Goal: Task Accomplishment & Management: Manage account settings

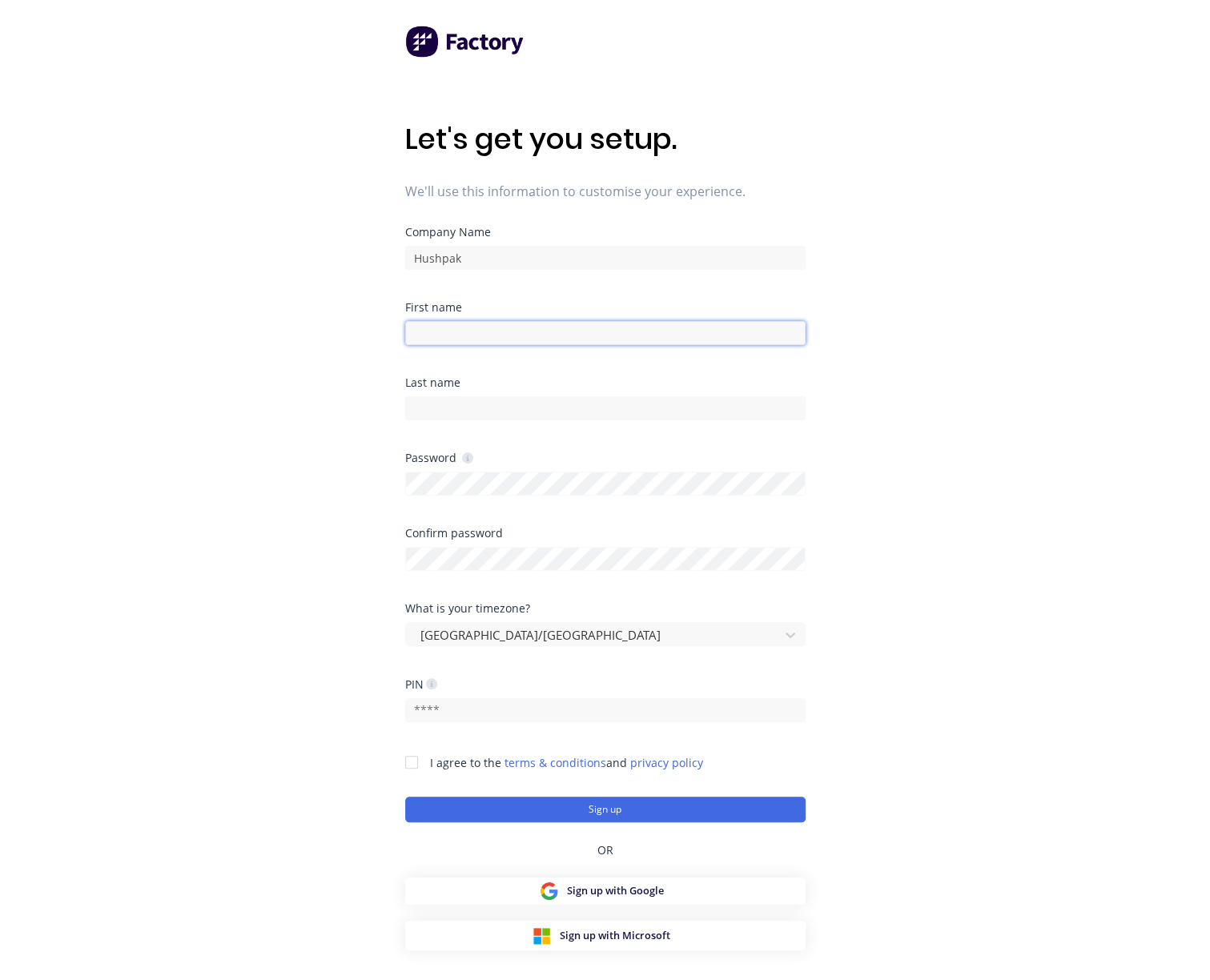
click at [462, 331] on input at bounding box center [605, 333] width 400 height 24
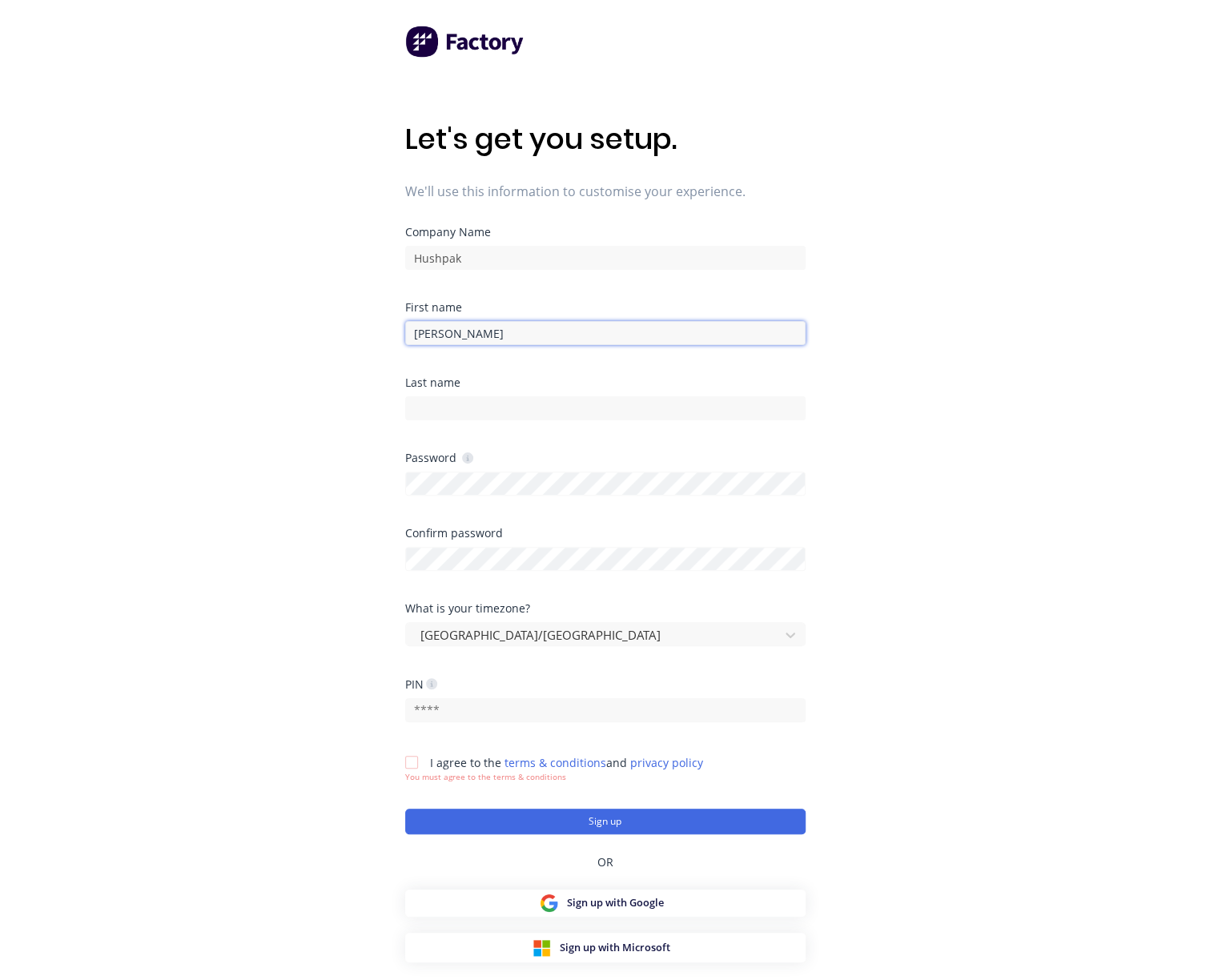
type input "[PERSON_NAME]"
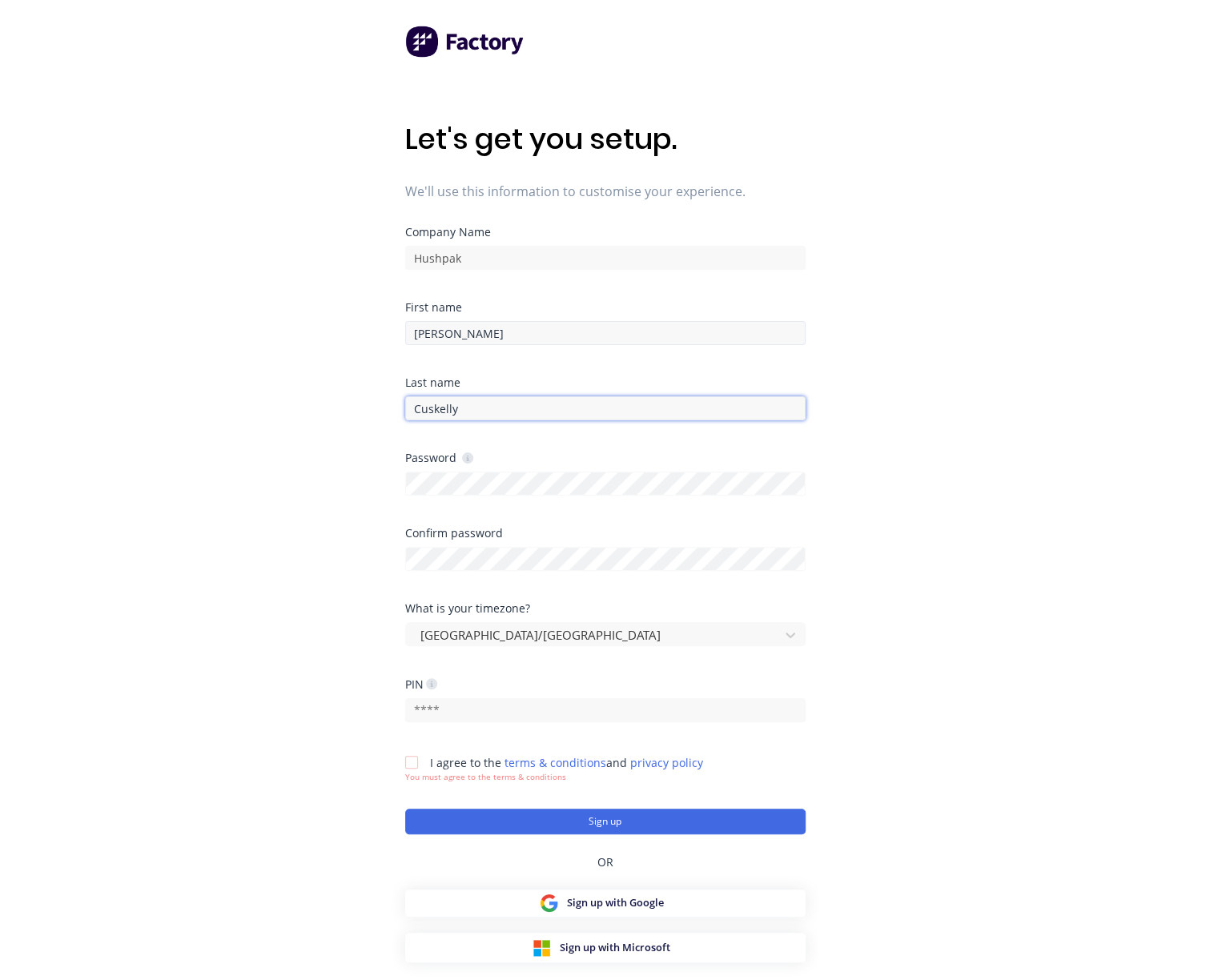
type input "Cuskelly"
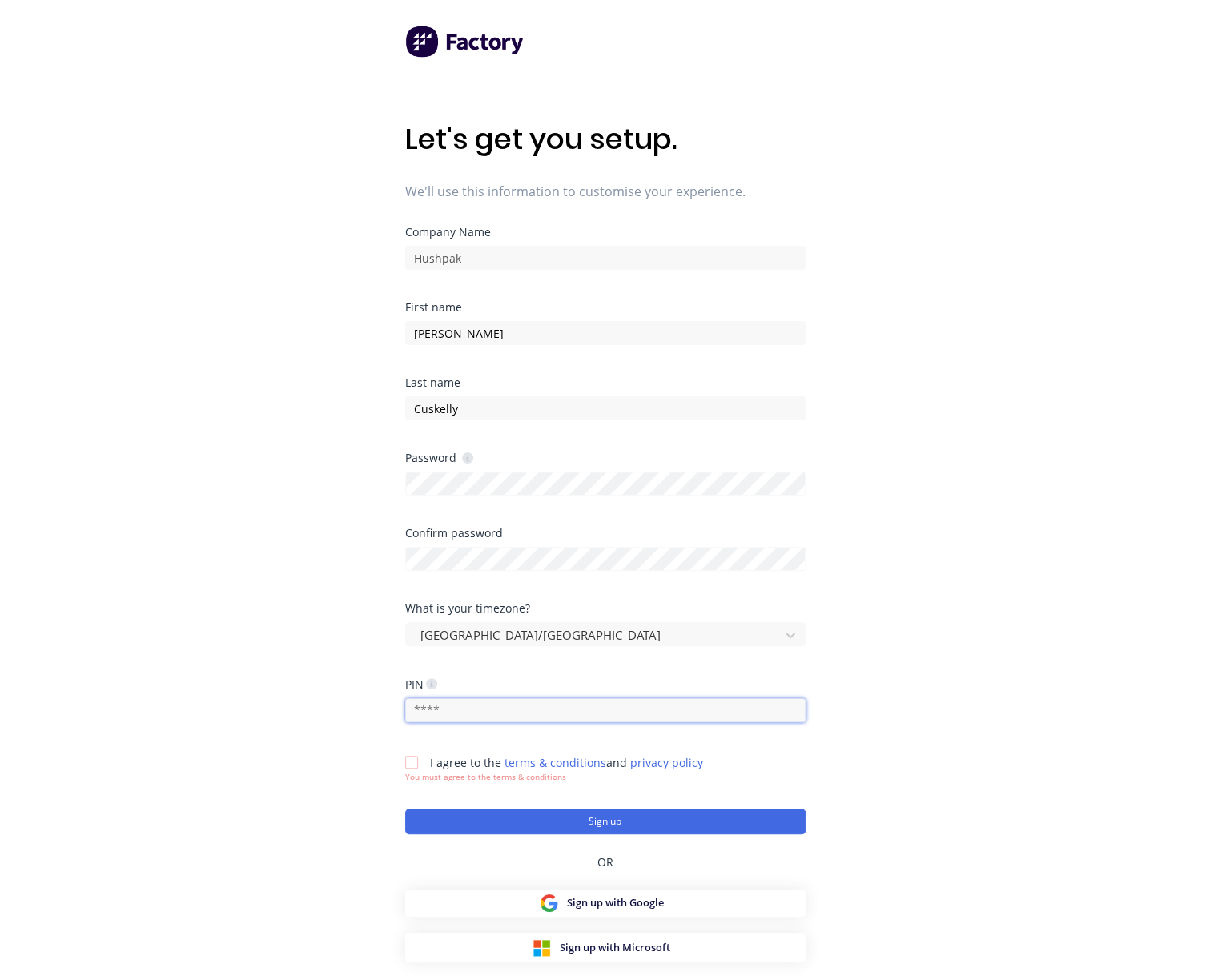
click at [536, 710] on input "text" at bounding box center [605, 711] width 400 height 24
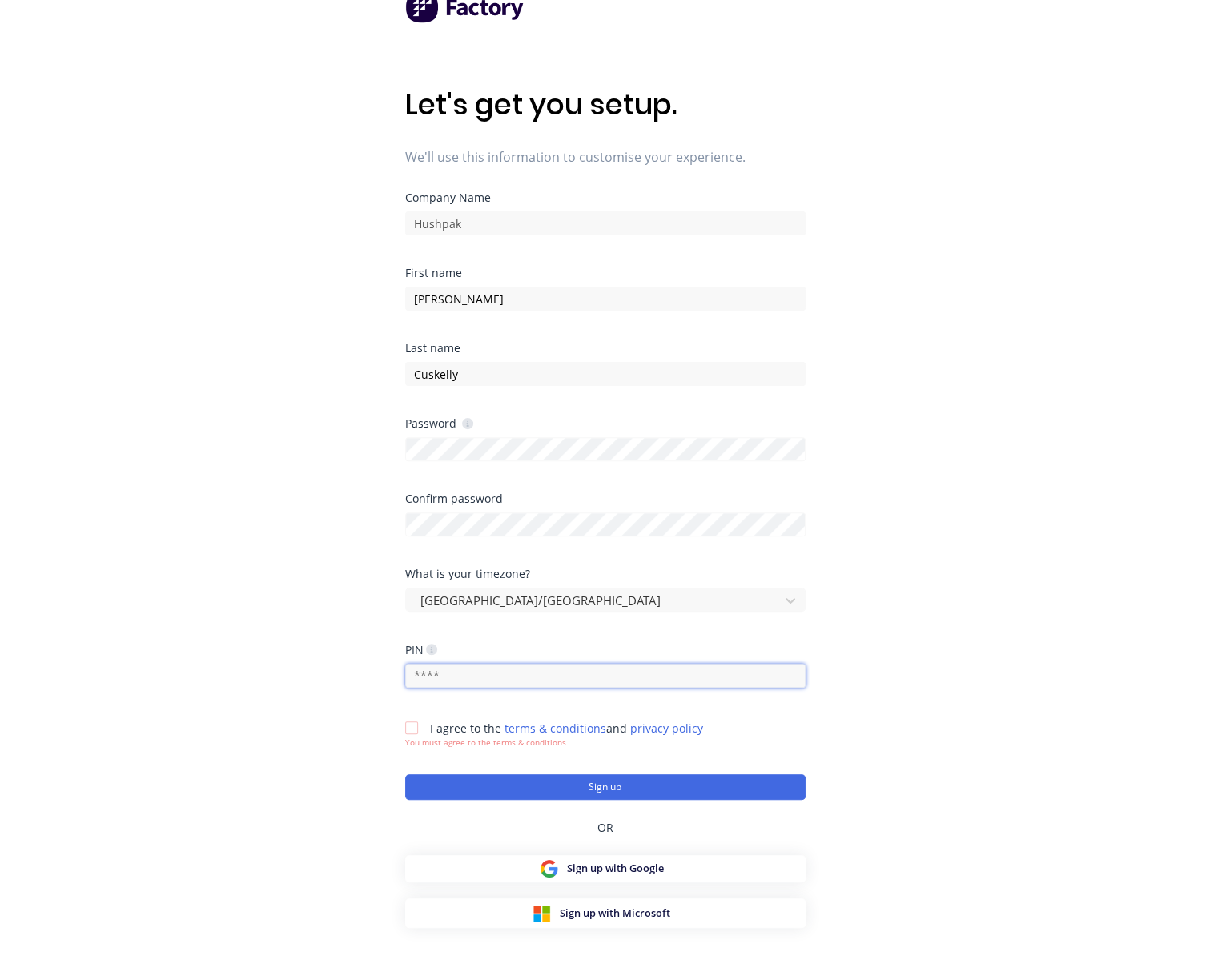
scroll to position [64, 0]
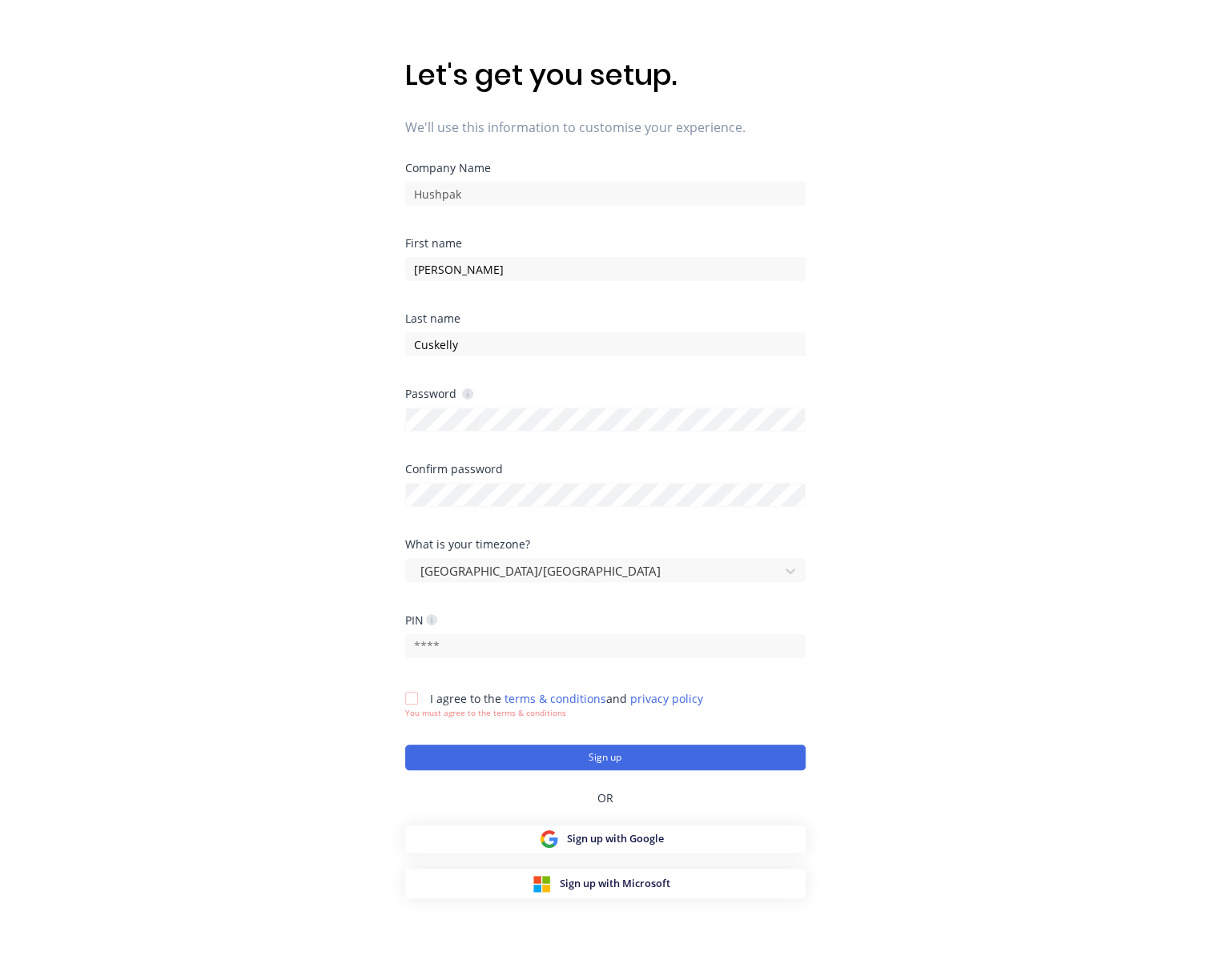
click at [408, 698] on div at bounding box center [411, 698] width 32 height 32
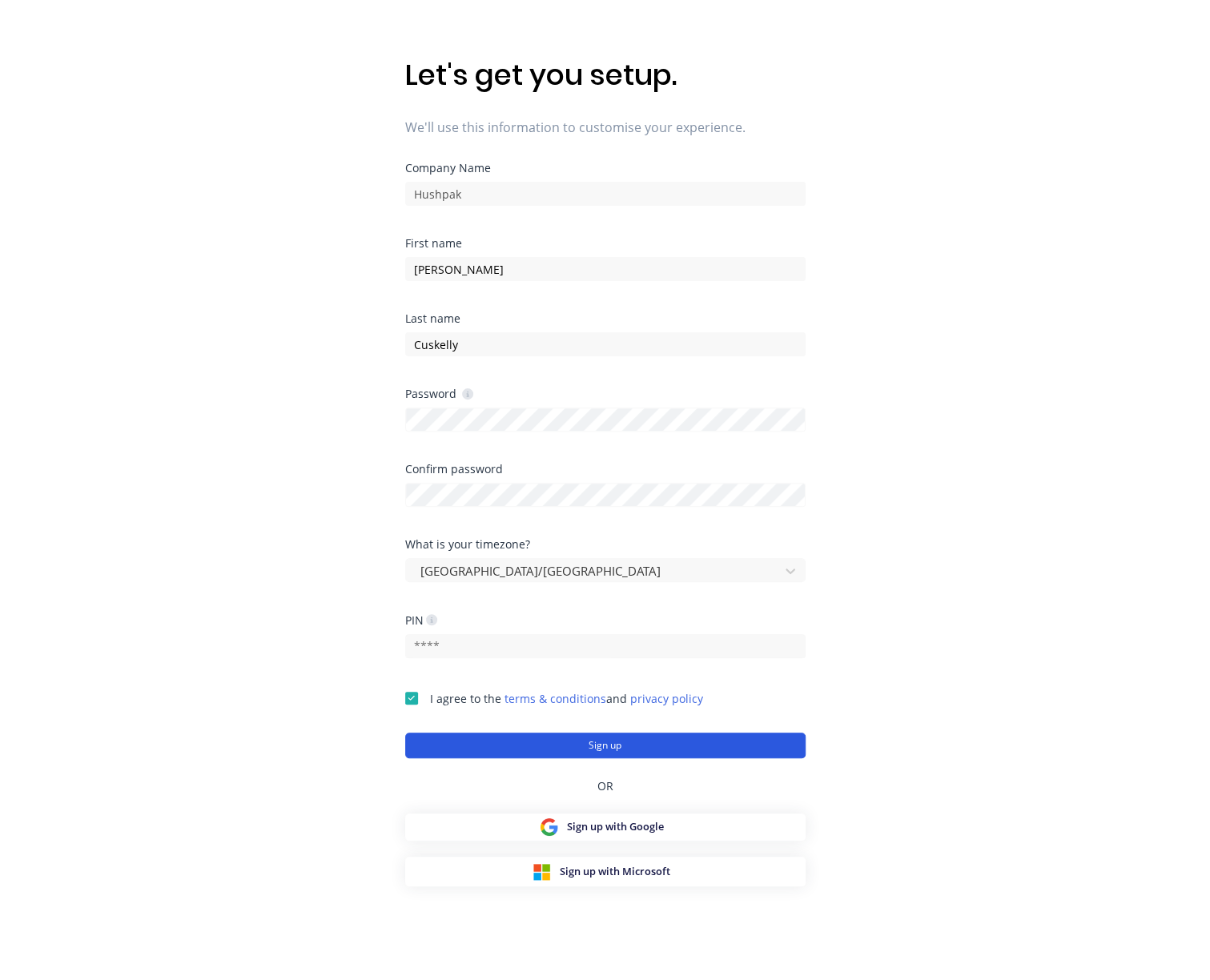
click at [593, 743] on button "Sign up" at bounding box center [605, 746] width 400 height 26
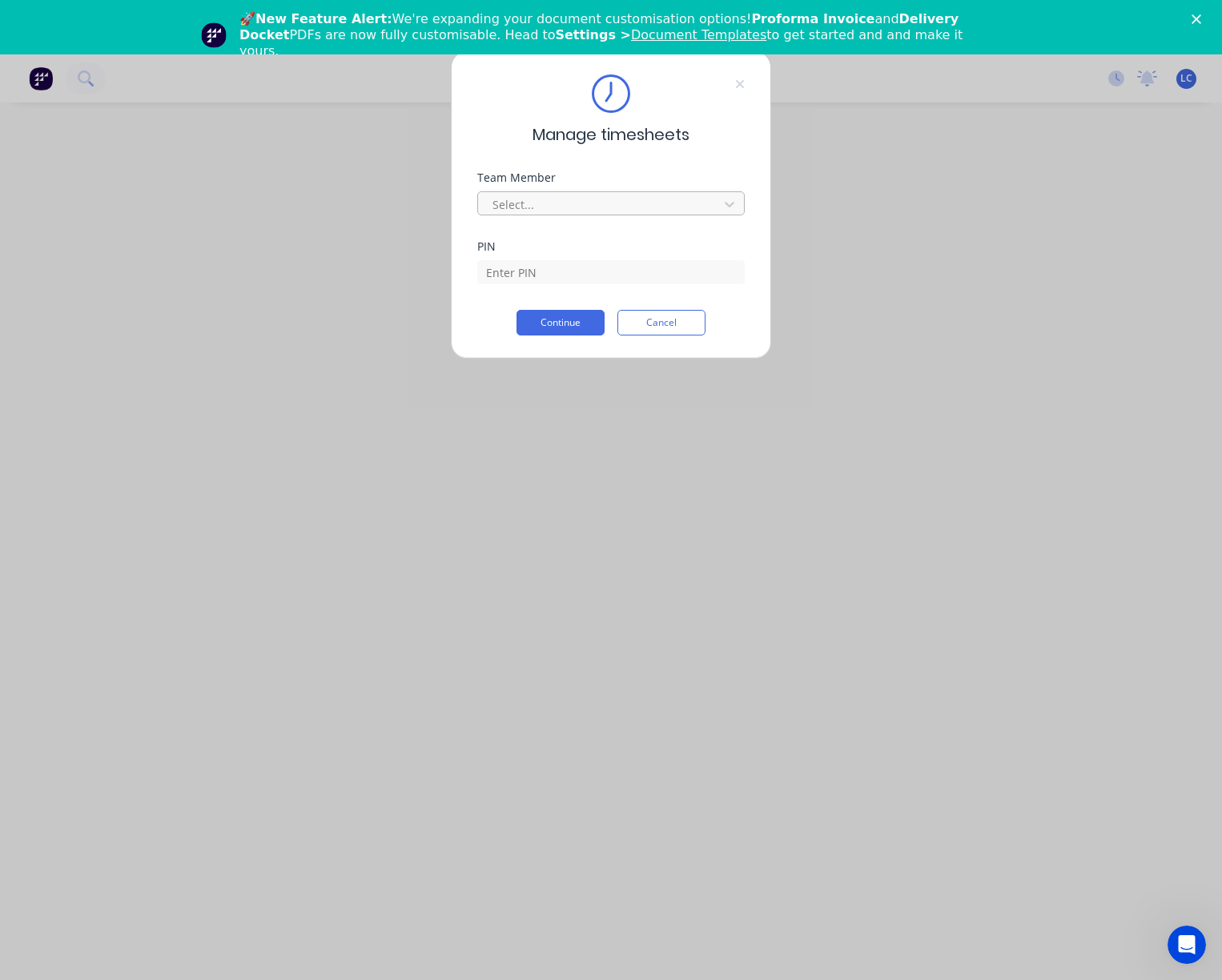
click at [546, 207] on div at bounding box center [601, 204] width 220 height 20
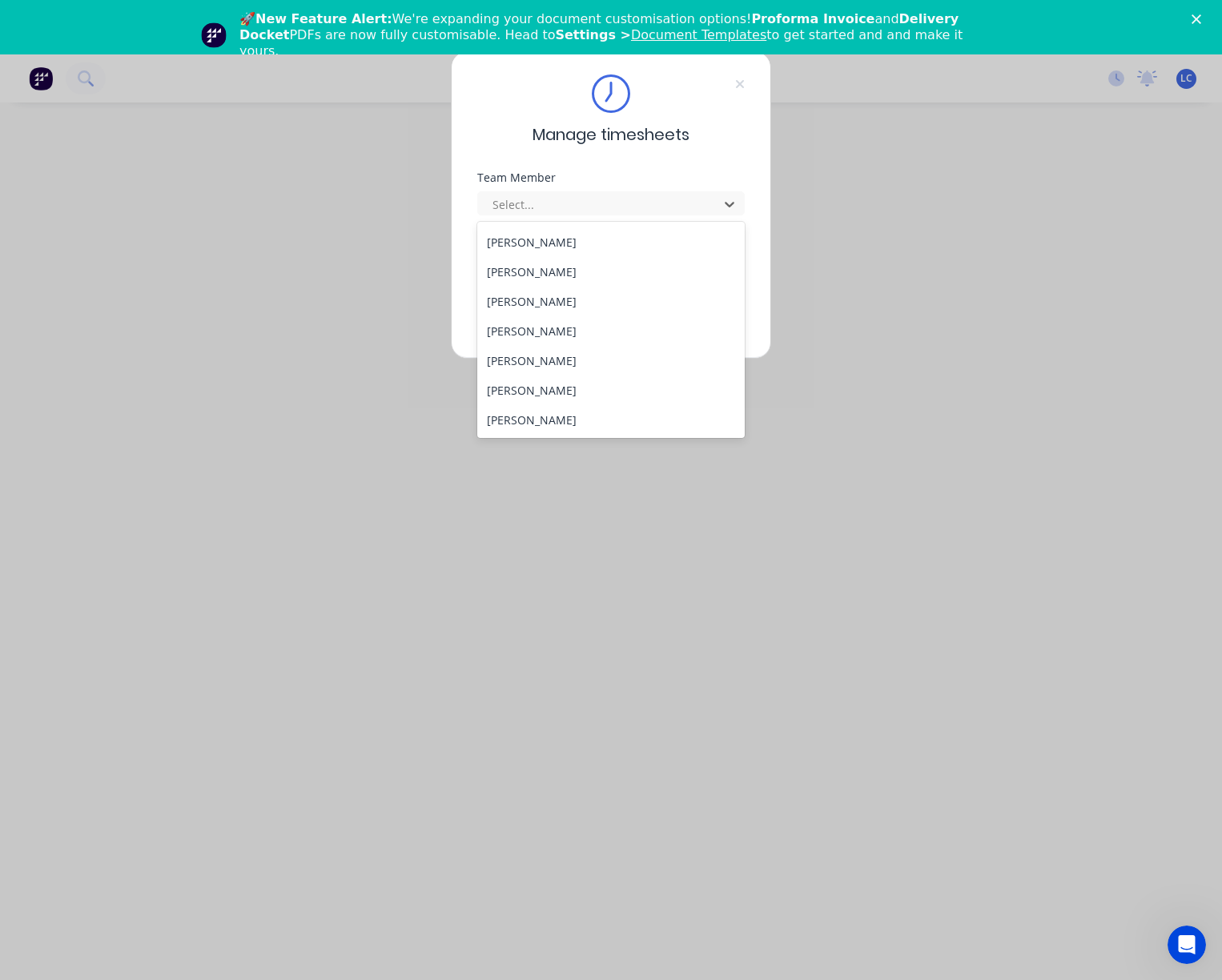
scroll to position [801, 0]
click at [546, 246] on div "[PERSON_NAME]" at bounding box center [612, 239] width 268 height 29
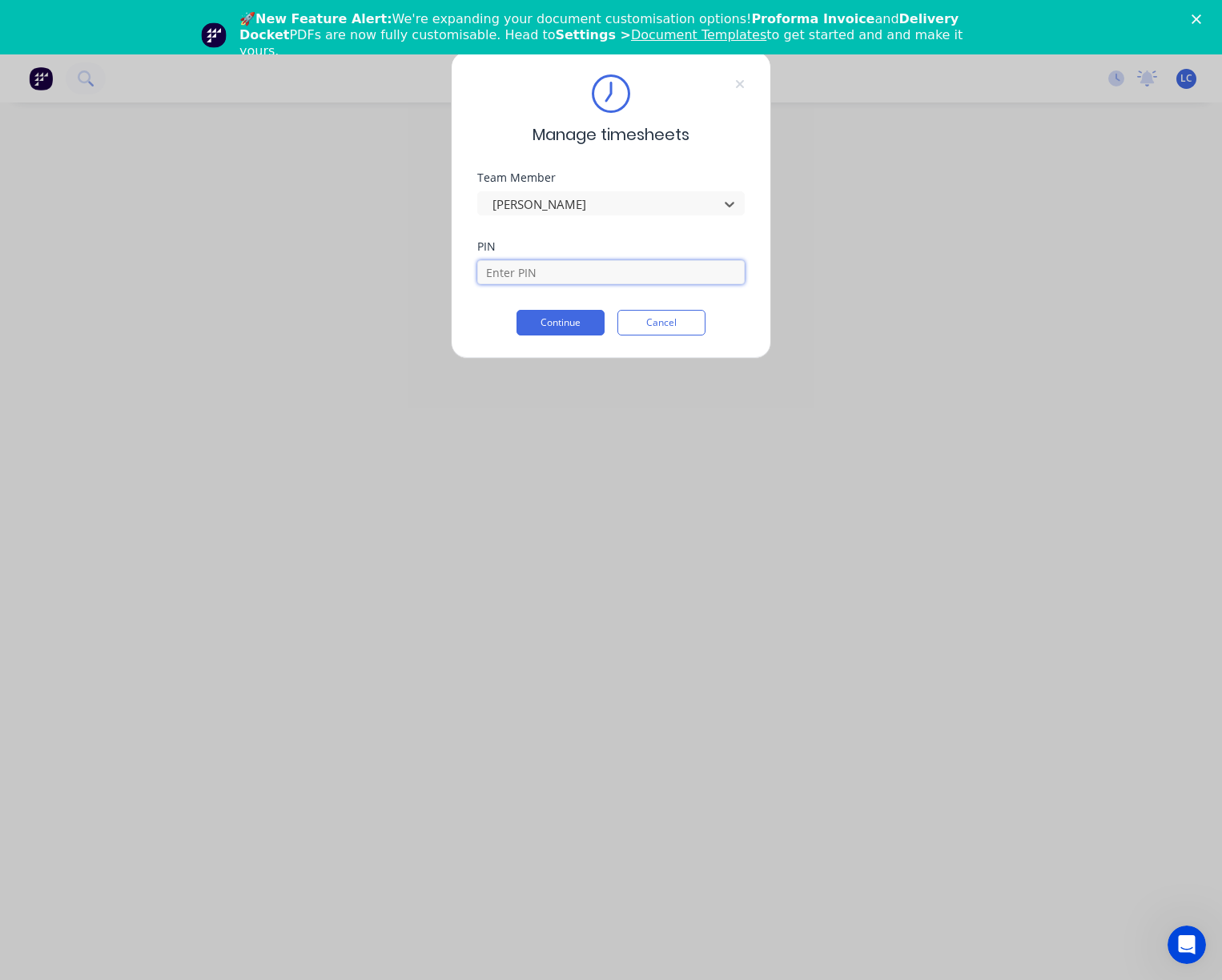
click at [588, 280] on input at bounding box center [611, 272] width 268 height 24
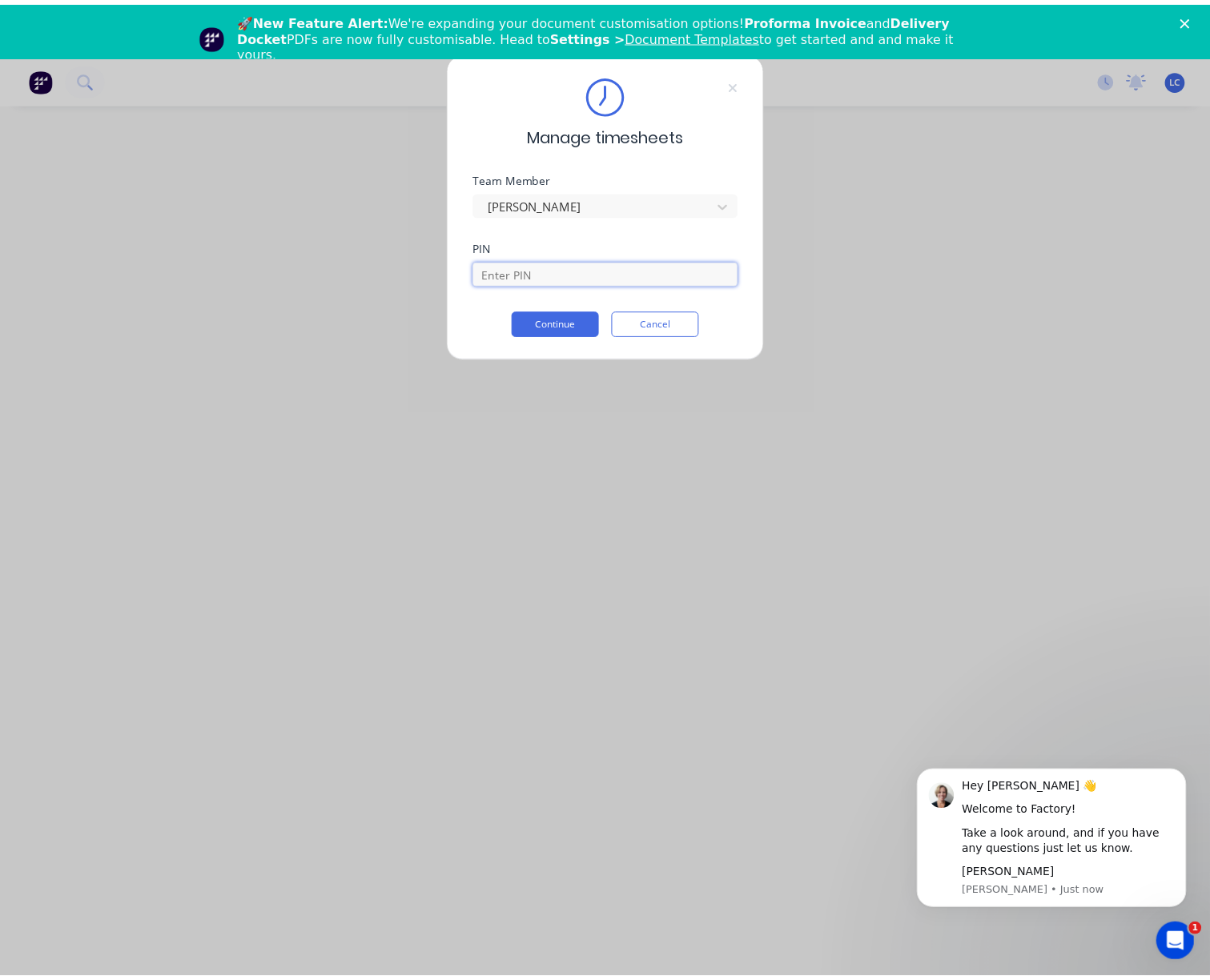
scroll to position [0, 0]
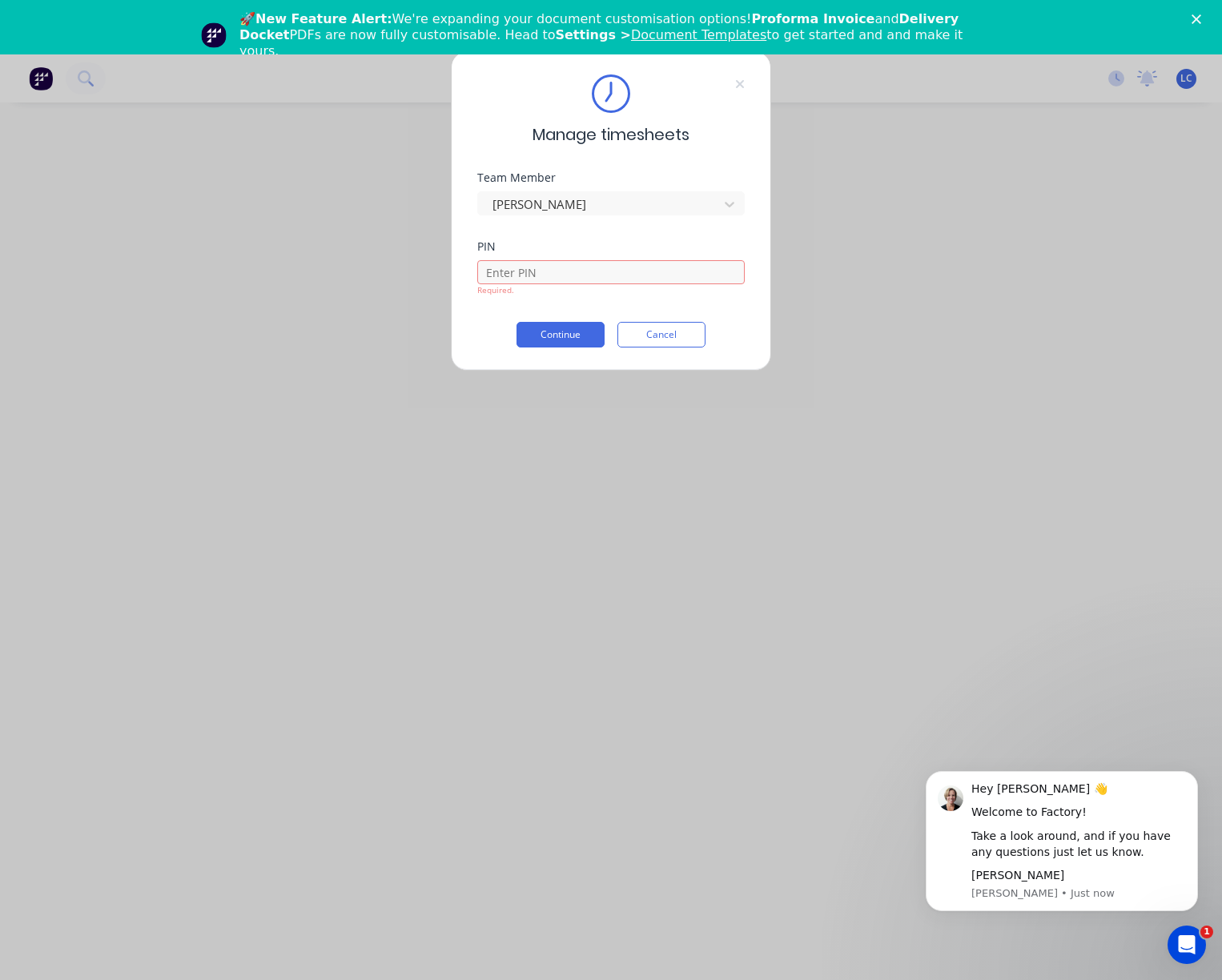
click at [1181, 81] on div "Manage timesheets Team Member [PERSON_NAME] PIN Required. Continue Cancel" at bounding box center [611, 490] width 1222 height 980
click at [665, 335] on button "Cancel" at bounding box center [661, 335] width 88 height 26
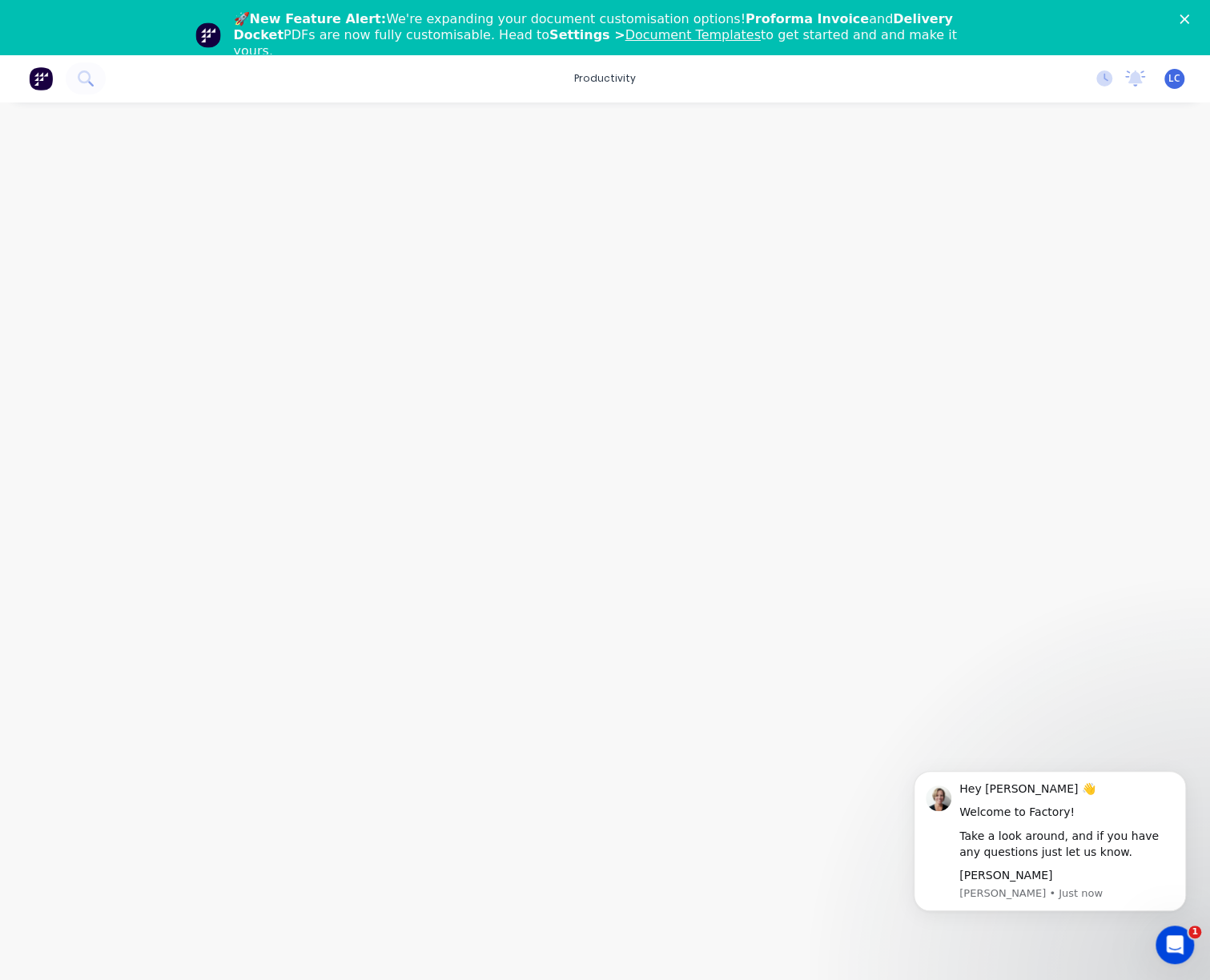
click at [1173, 78] on span "LC" at bounding box center [1173, 79] width 12 height 15
click at [1036, 225] on div "Profile" at bounding box center [1030, 224] width 32 height 15
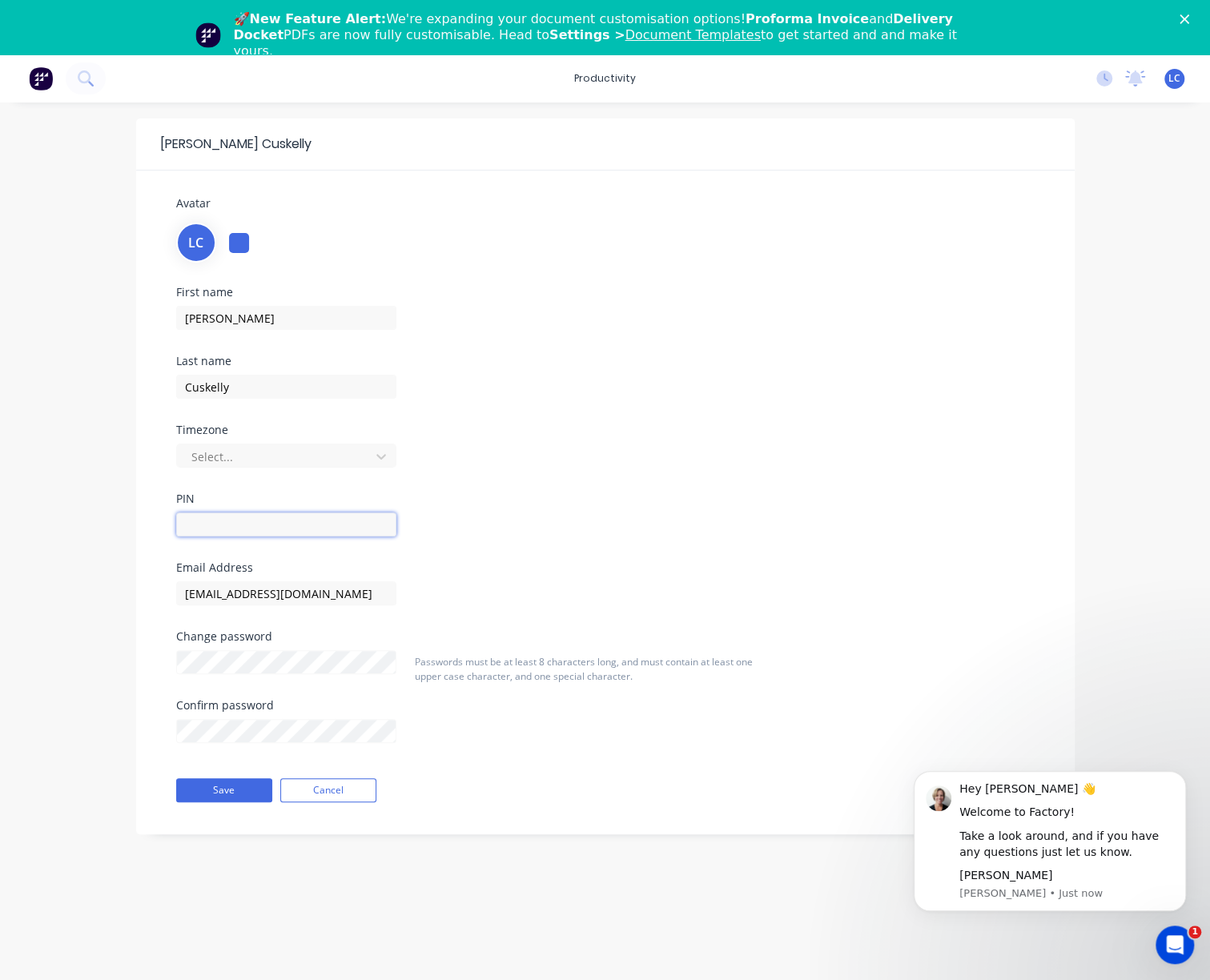
click at [208, 525] on input "text" at bounding box center [286, 525] width 220 height 24
type input "2886"
click at [231, 785] on button "Save" at bounding box center [224, 791] width 96 height 24
click at [245, 446] on div "Select..." at bounding box center [275, 456] width 181 height 24
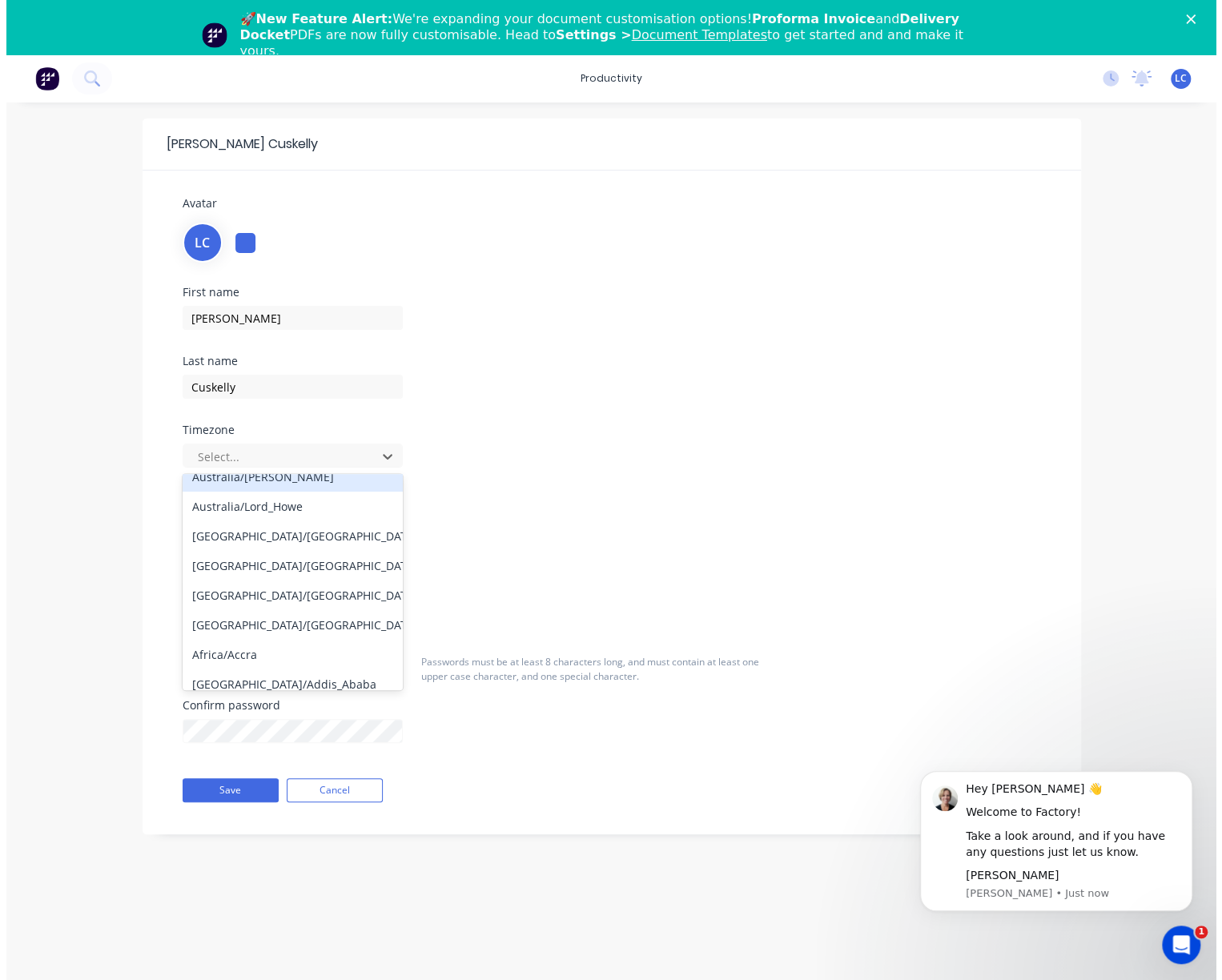
scroll to position [240, 0]
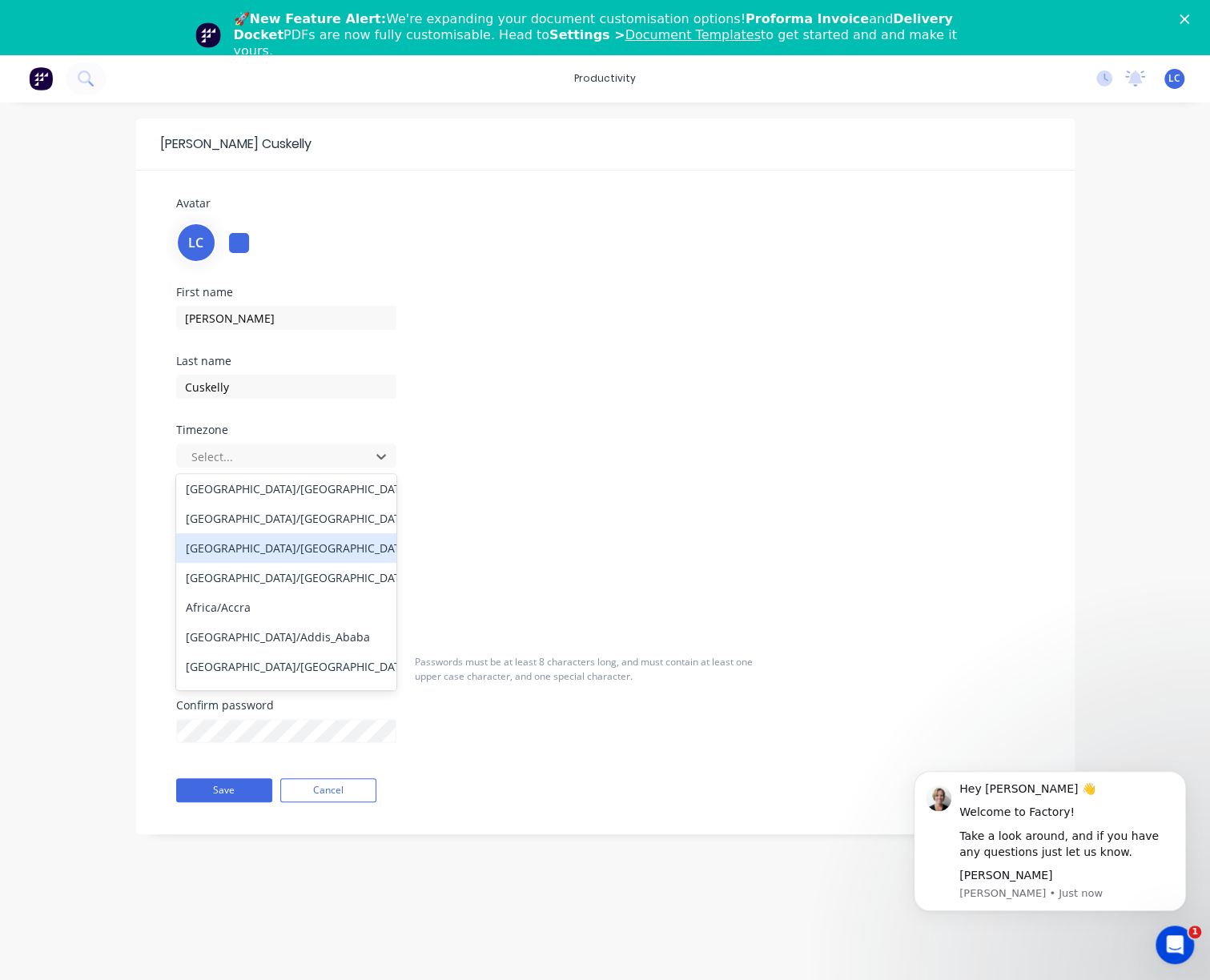
click at [263, 547] on div "[GEOGRAPHIC_DATA]/[GEOGRAPHIC_DATA]" at bounding box center [286, 548] width 220 height 29
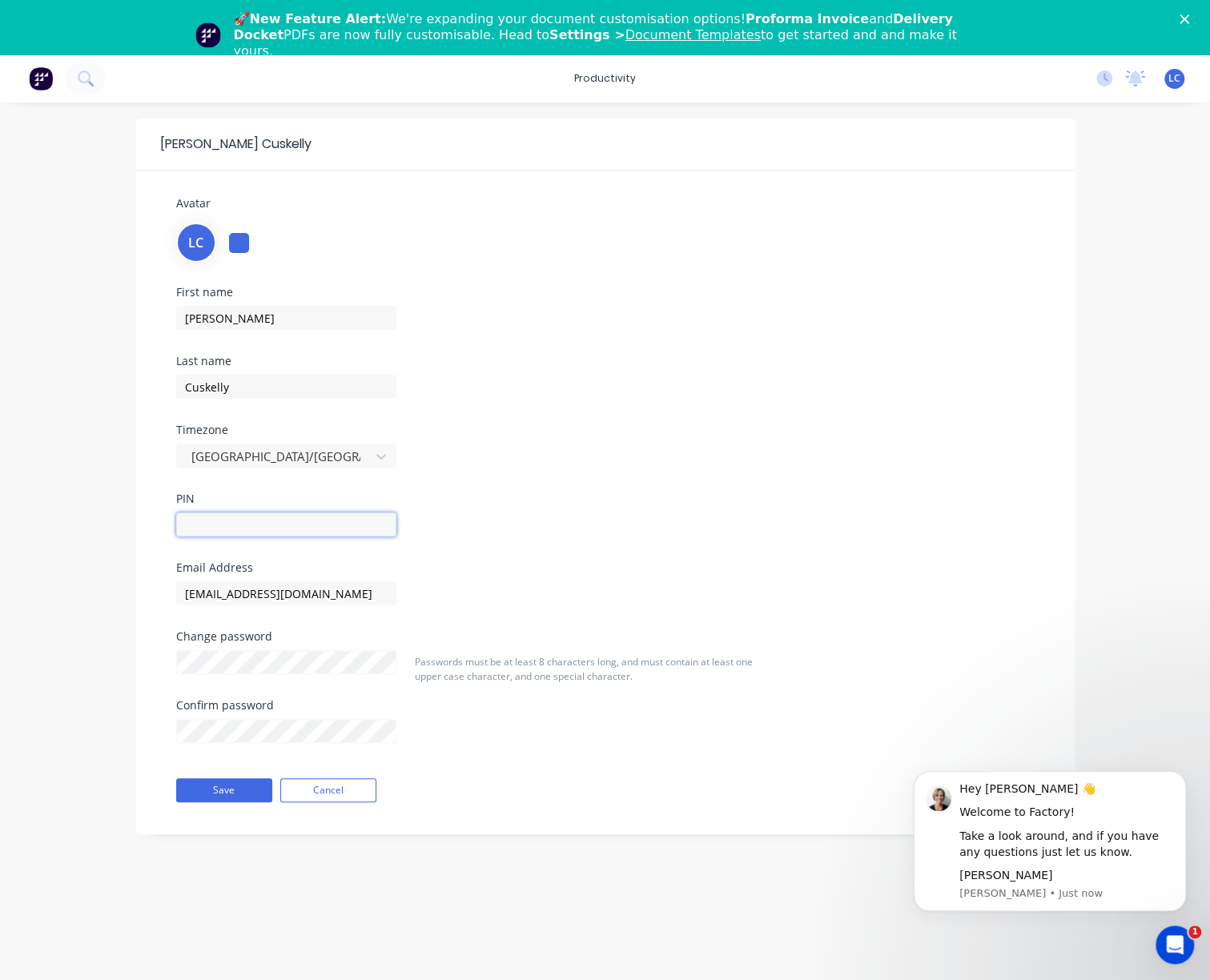
click at [208, 528] on input "text" at bounding box center [286, 525] width 220 height 24
type input "2886"
drag, startPoint x: 617, startPoint y: 760, endPoint x: 615, endPoint y: 751, distance: 9.2
click at [618, 760] on div "Passwords must be at least 8 characters long, and must contain at least one upp…" at bounding box center [592, 712] width 368 height 114
click at [224, 783] on button "Save" at bounding box center [224, 791] width 96 height 24
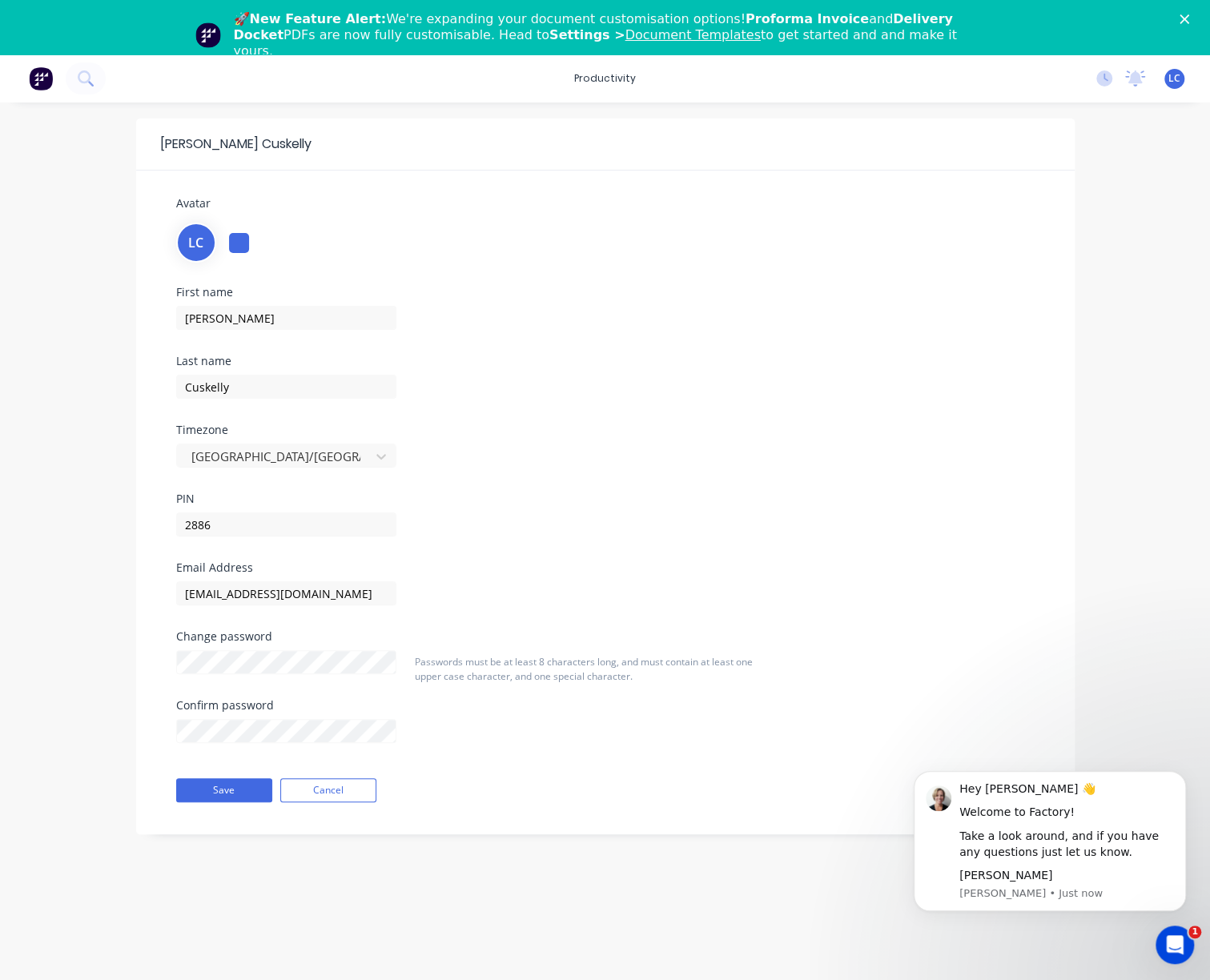
click at [1190, 24] on div "🚀 New Feature Alert: We're expanding your document customisation options! Profo…" at bounding box center [605, 35] width 1210 height 58
click at [1189, 22] on polygon "Close" at bounding box center [1184, 20] width 10 height 10
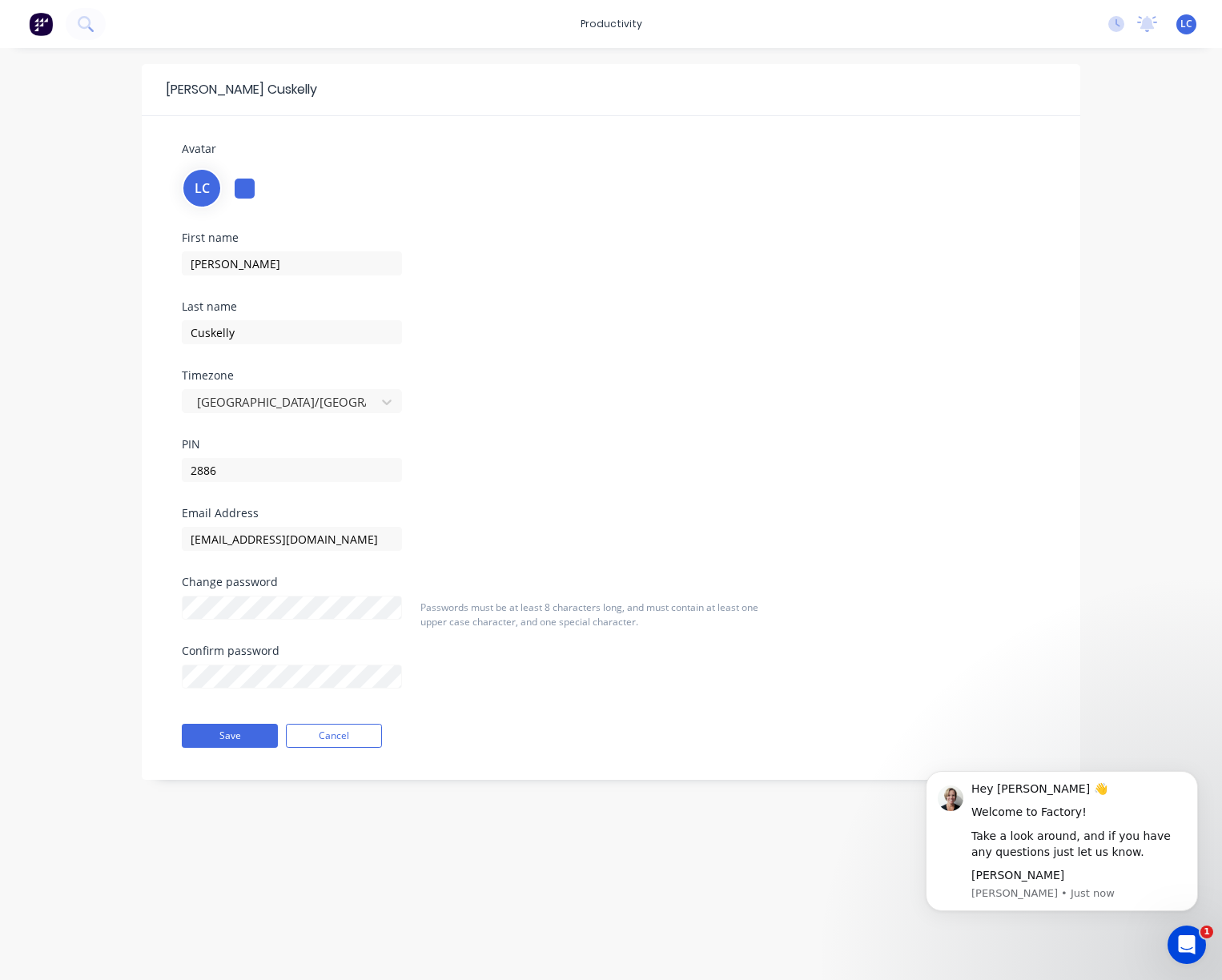
click at [47, 29] on img at bounding box center [41, 24] width 24 height 24
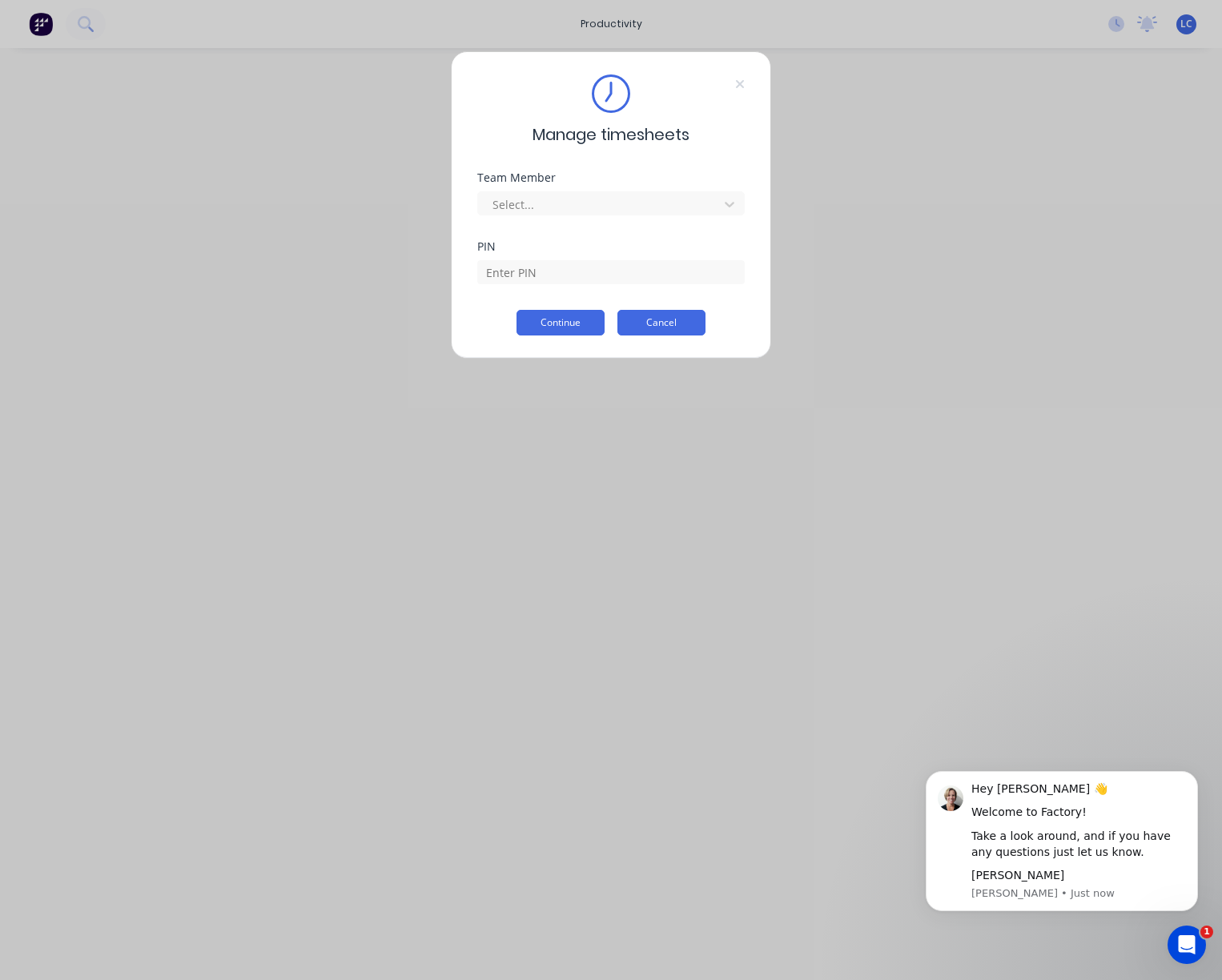
click at [662, 332] on button "Cancel" at bounding box center [661, 323] width 88 height 26
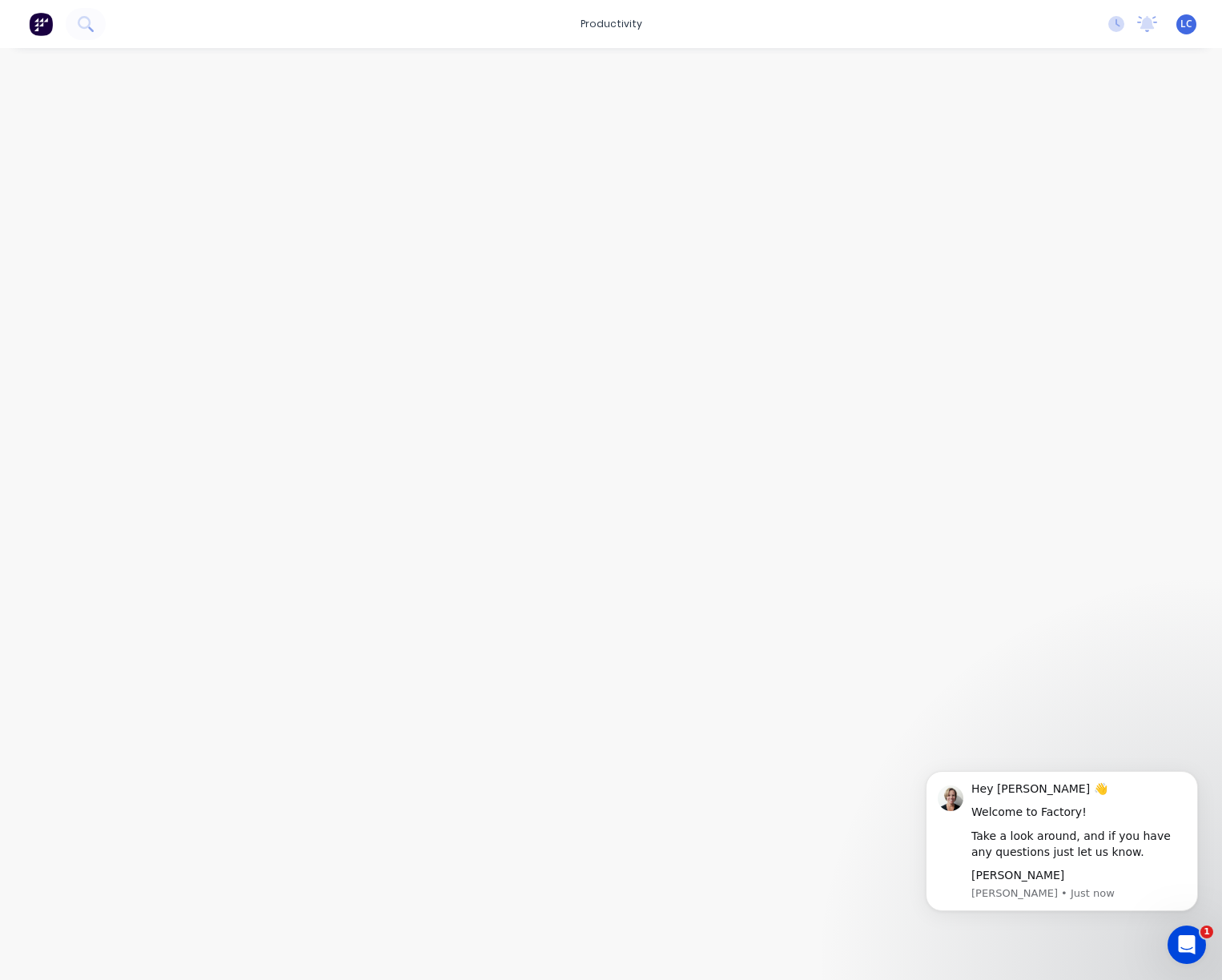
click at [41, 28] on img at bounding box center [41, 24] width 24 height 24
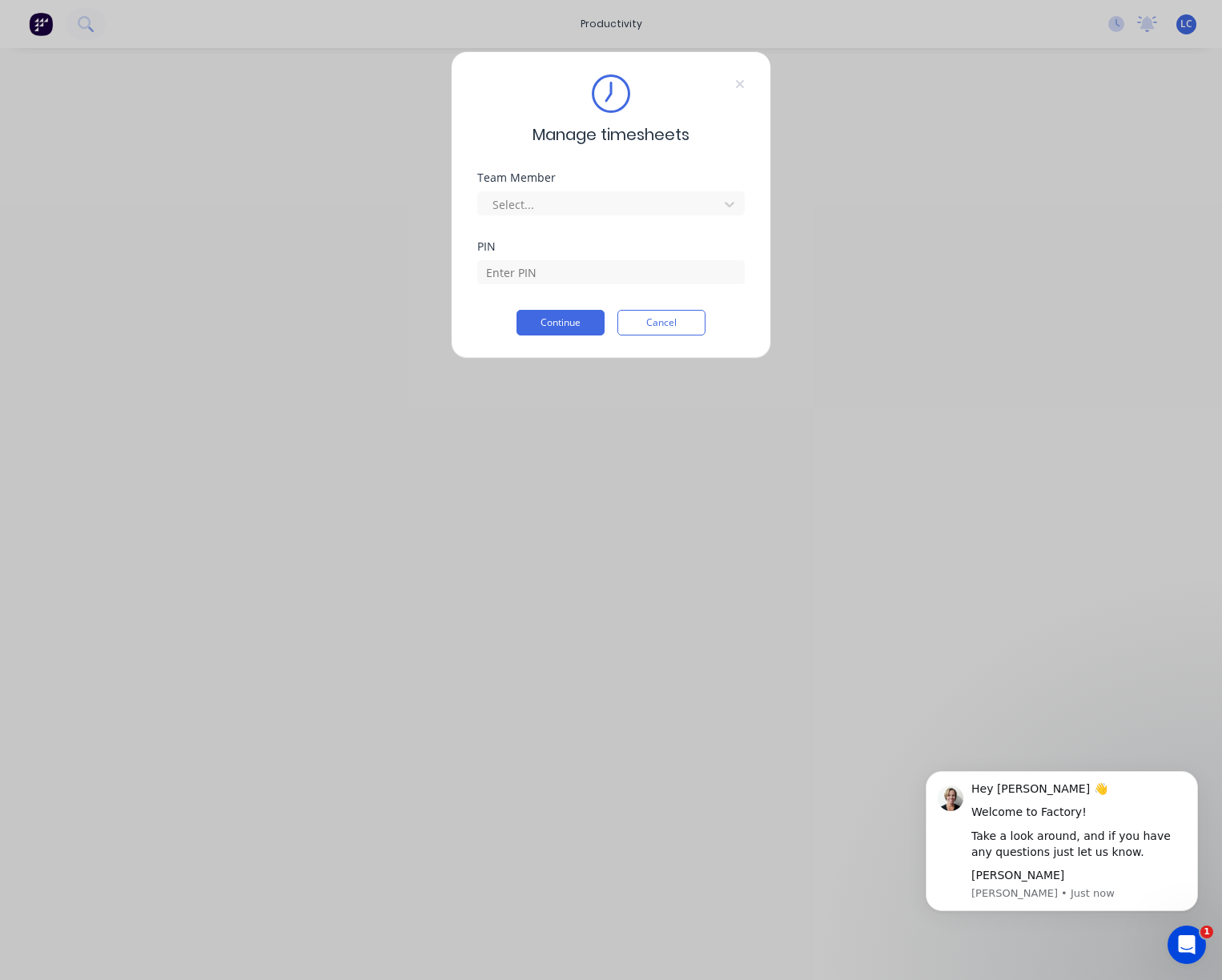
drag, startPoint x: 696, startPoint y: 312, endPoint x: 604, endPoint y: 233, distance: 121.3
click at [694, 312] on button "Cancel" at bounding box center [661, 323] width 88 height 26
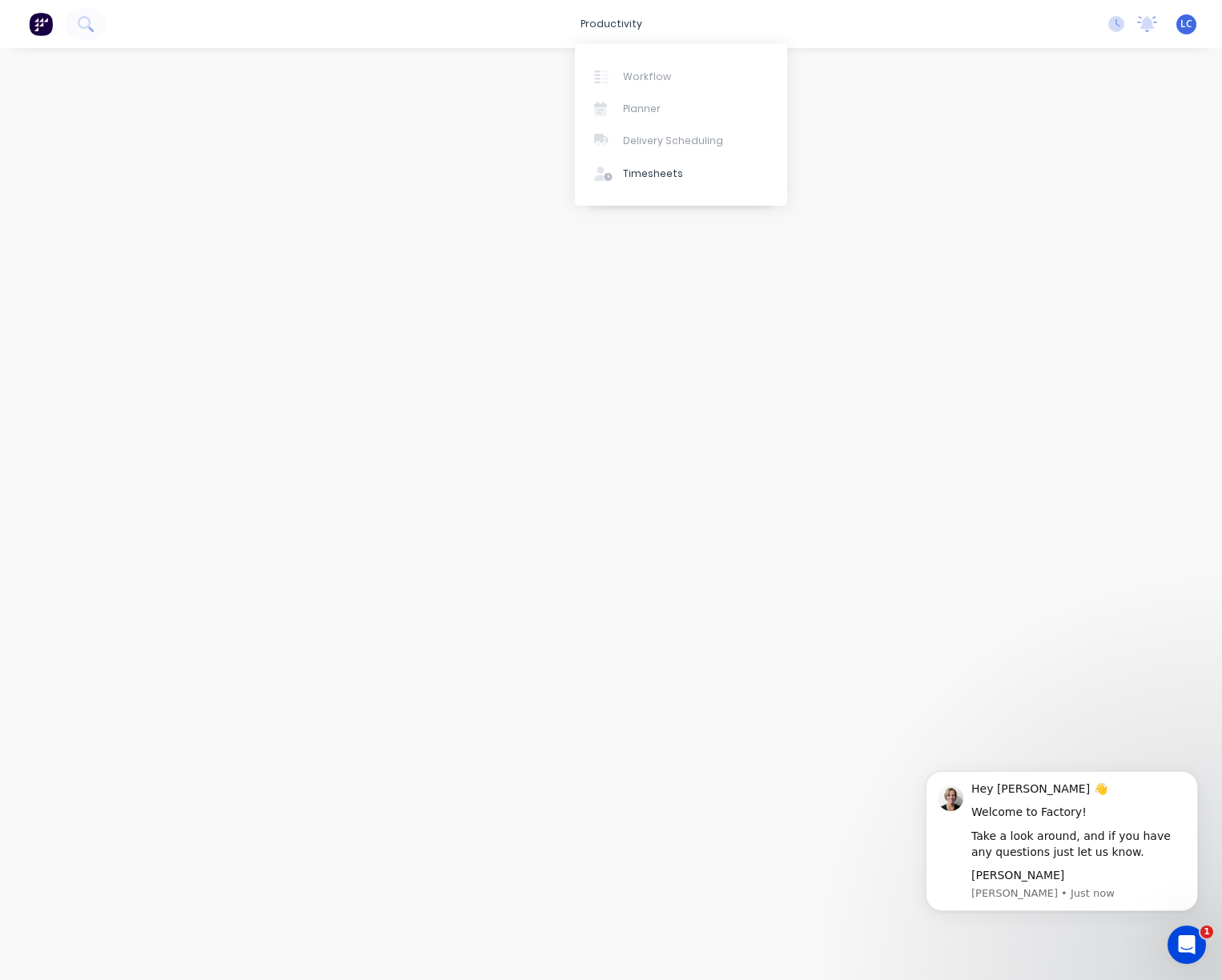
click at [276, 233] on div at bounding box center [611, 498] width 1222 height 900
click at [1184, 24] on span "LC" at bounding box center [1186, 24] width 12 height 15
click at [1033, 206] on div "Sign out" at bounding box center [1049, 201] width 43 height 15
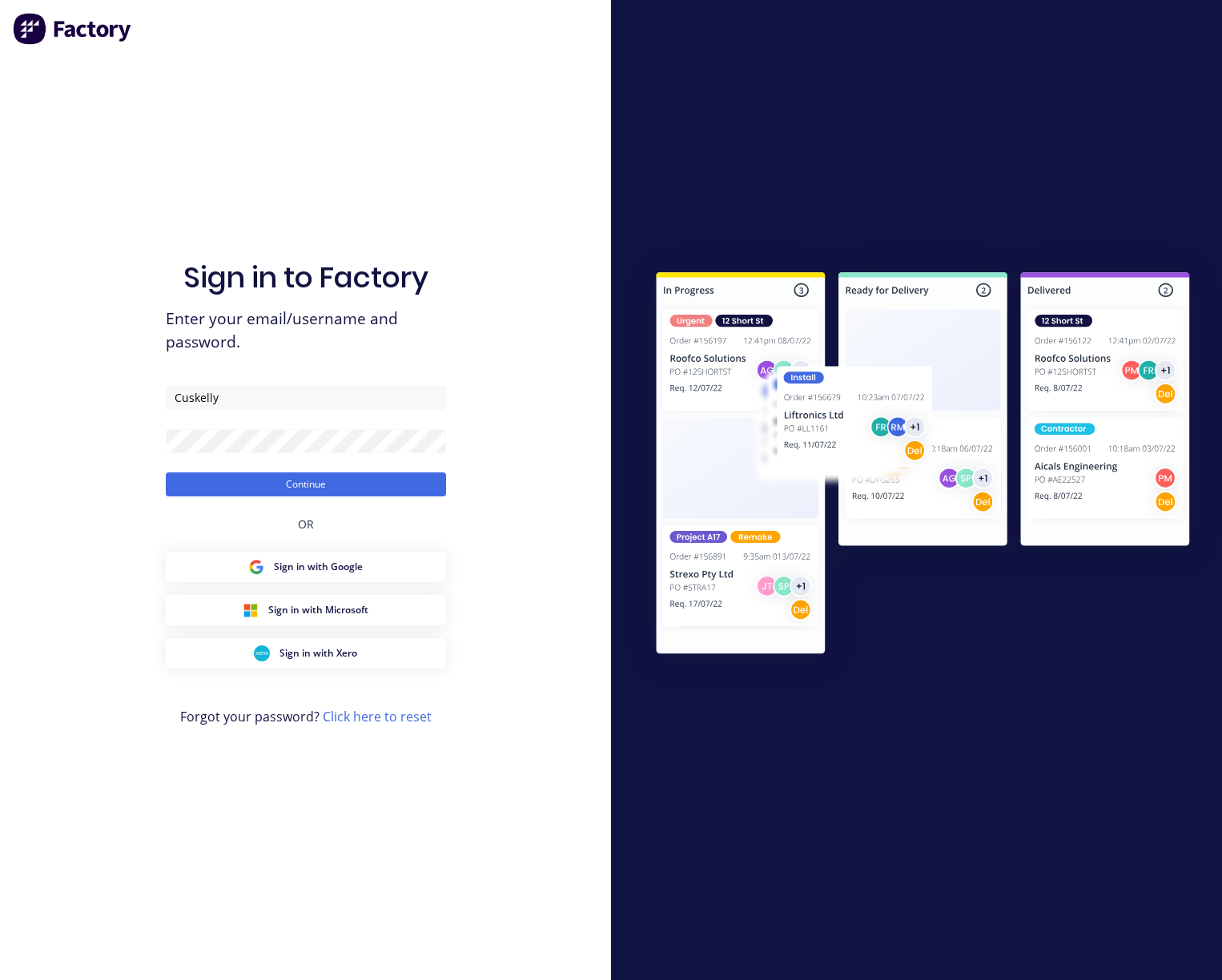
click at [280, 411] on form "Cuskelly Continue" at bounding box center [306, 442] width 281 height 111
drag, startPoint x: 194, startPoint y: 399, endPoint x: 151, endPoint y: 399, distance: 43.0
click at [151, 399] on div "Sign in to Factory Enter your email/username and password. Cuskelly Continue OR…" at bounding box center [305, 490] width 611 height 980
type input "[EMAIL_ADDRESS][DOMAIN_NAME]"
click at [325, 485] on button "Continue" at bounding box center [306, 485] width 281 height 24
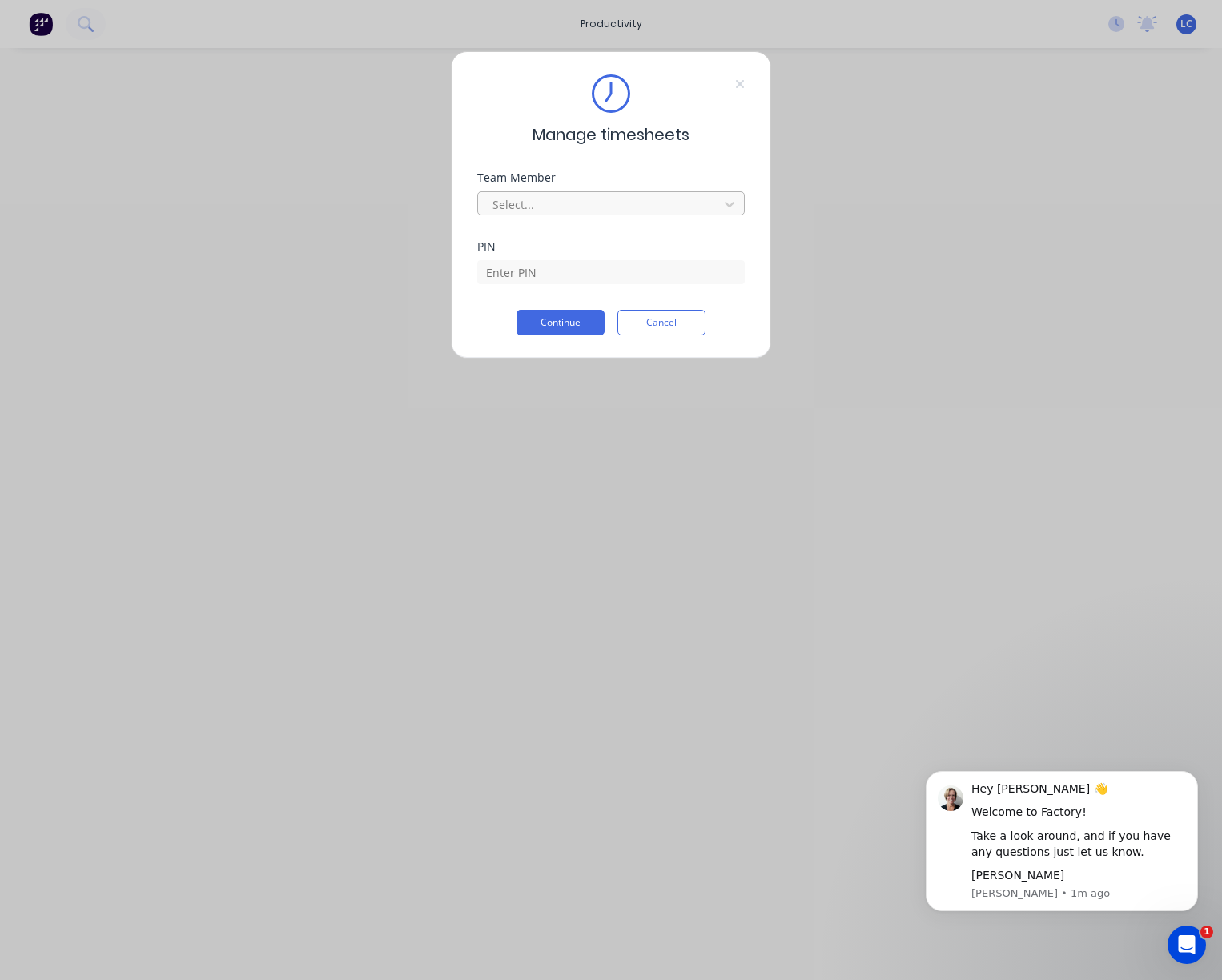
click at [575, 211] on div at bounding box center [601, 204] width 220 height 20
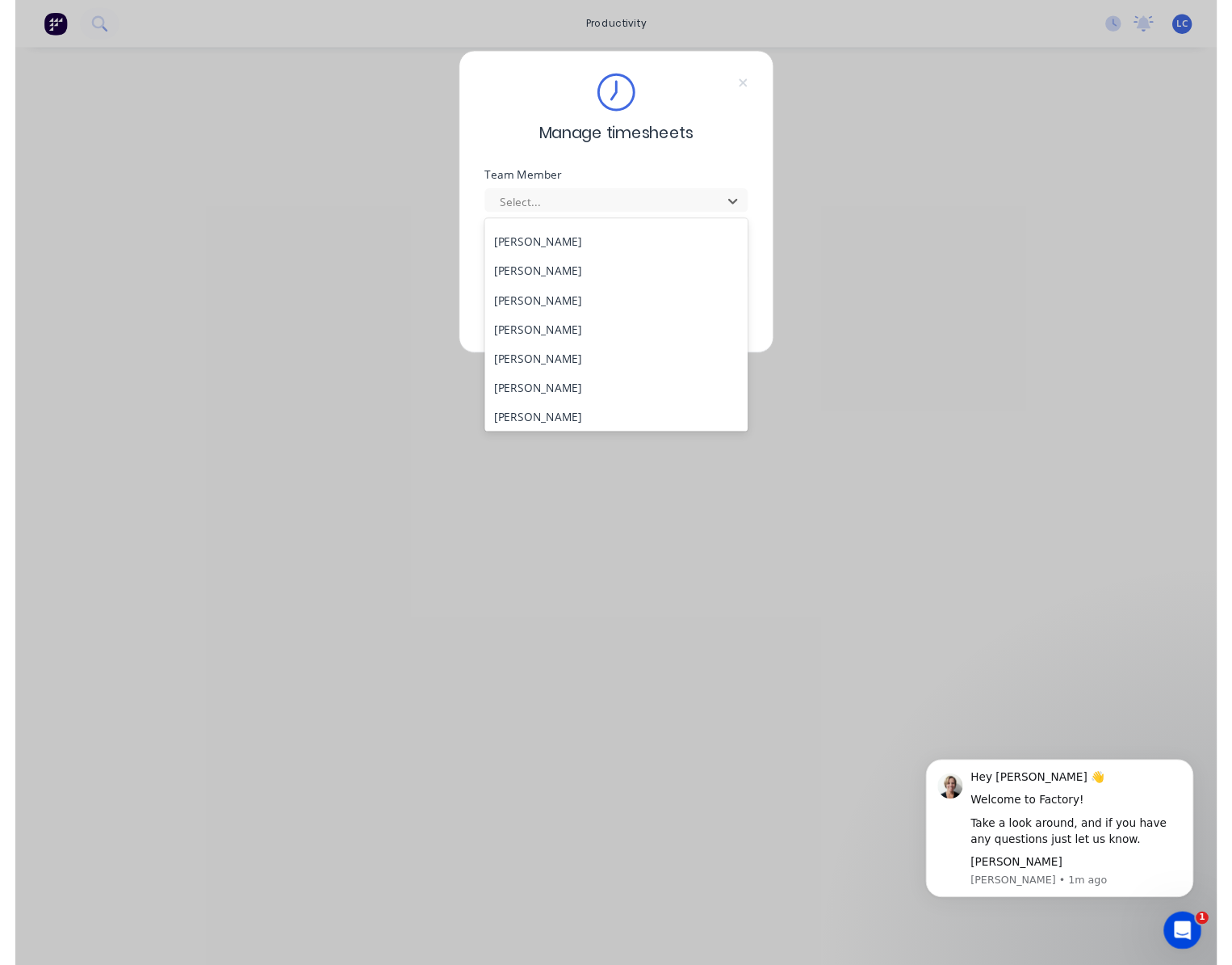
scroll to position [727, 0]
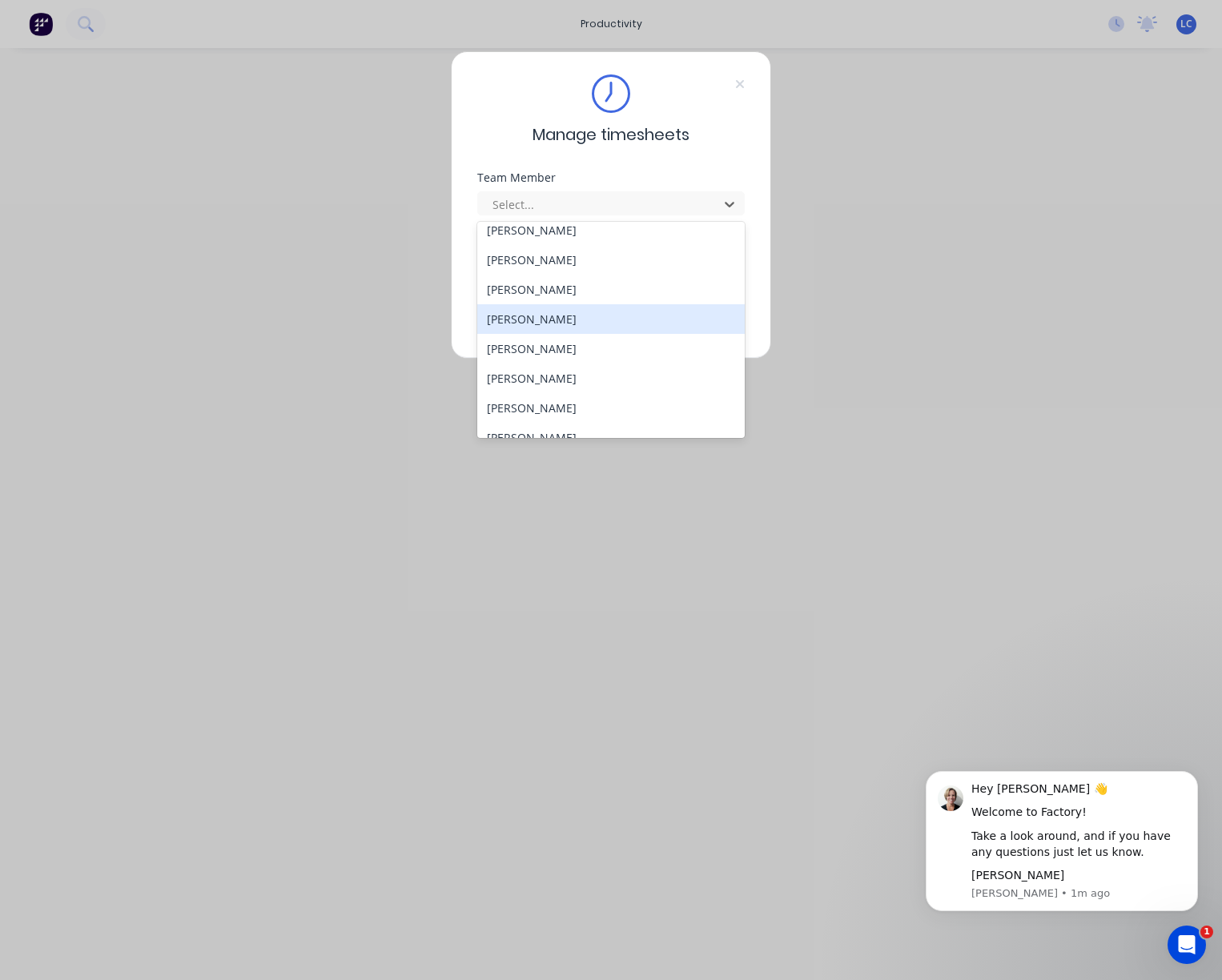
click at [565, 326] on div "[PERSON_NAME]" at bounding box center [612, 319] width 268 height 29
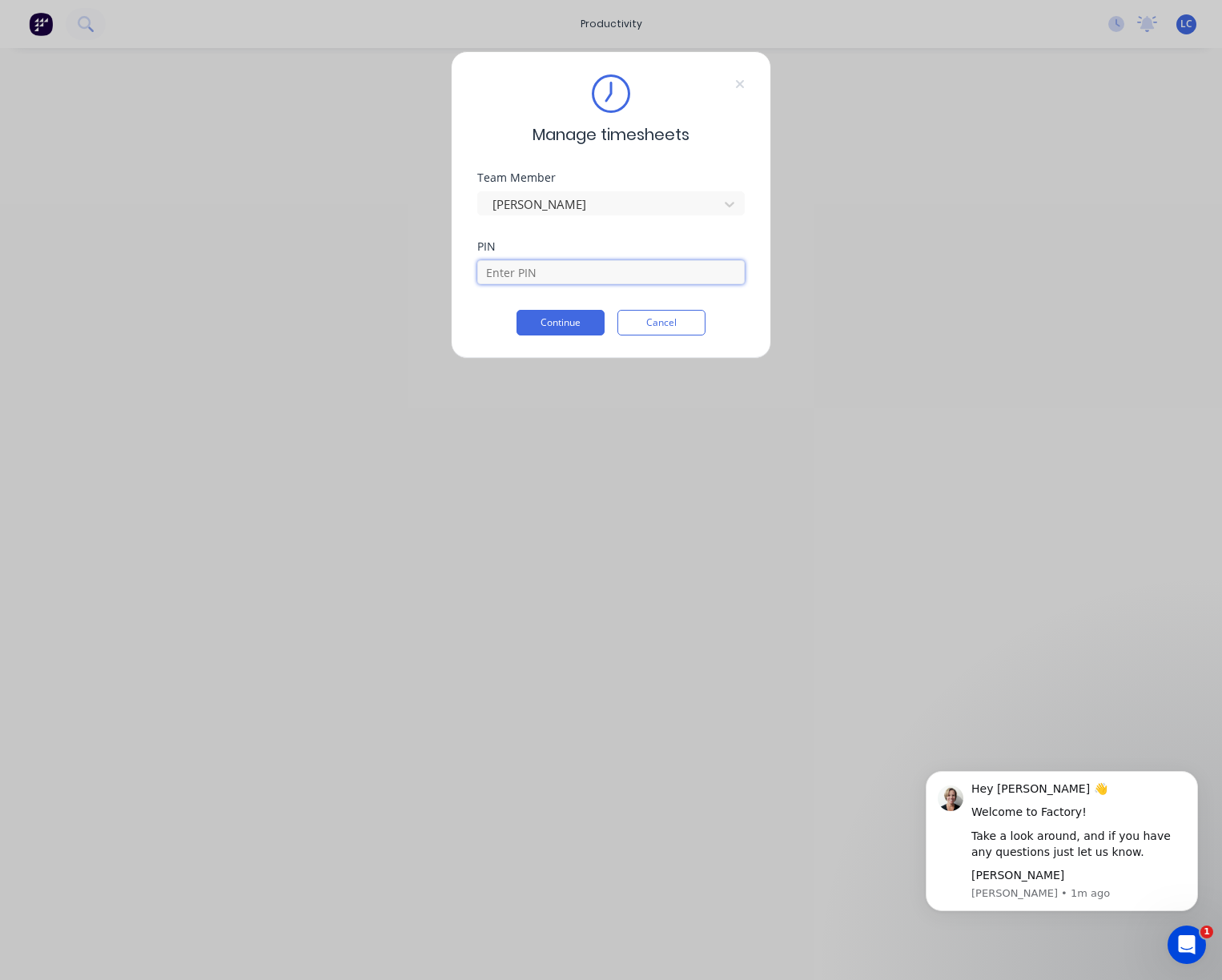
click at [556, 279] on input at bounding box center [611, 272] width 268 height 24
type input "2886"
click at [578, 328] on button "Continue" at bounding box center [561, 323] width 88 height 26
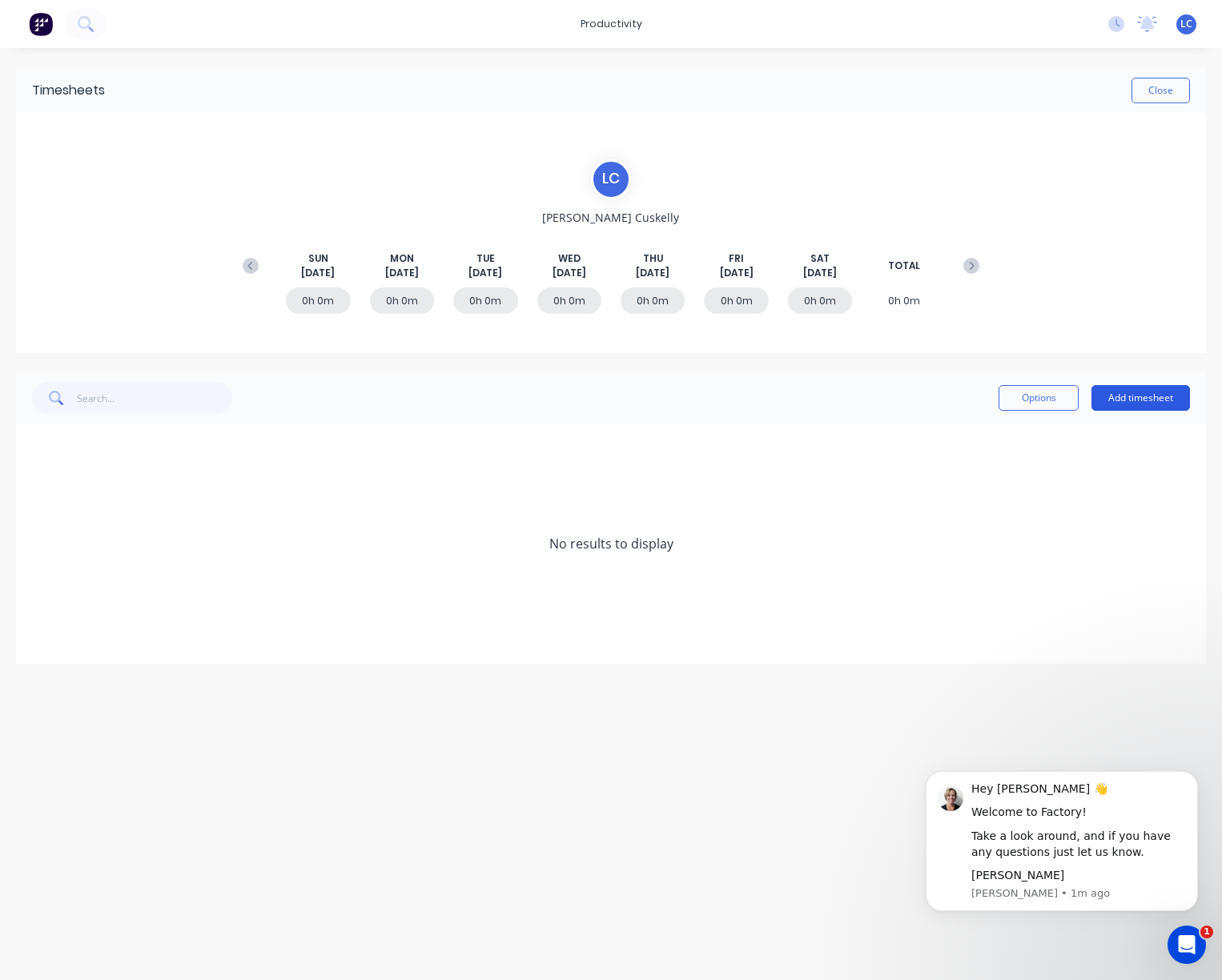
click at [1135, 389] on button "Add timesheet" at bounding box center [1141, 399] width 98 height 26
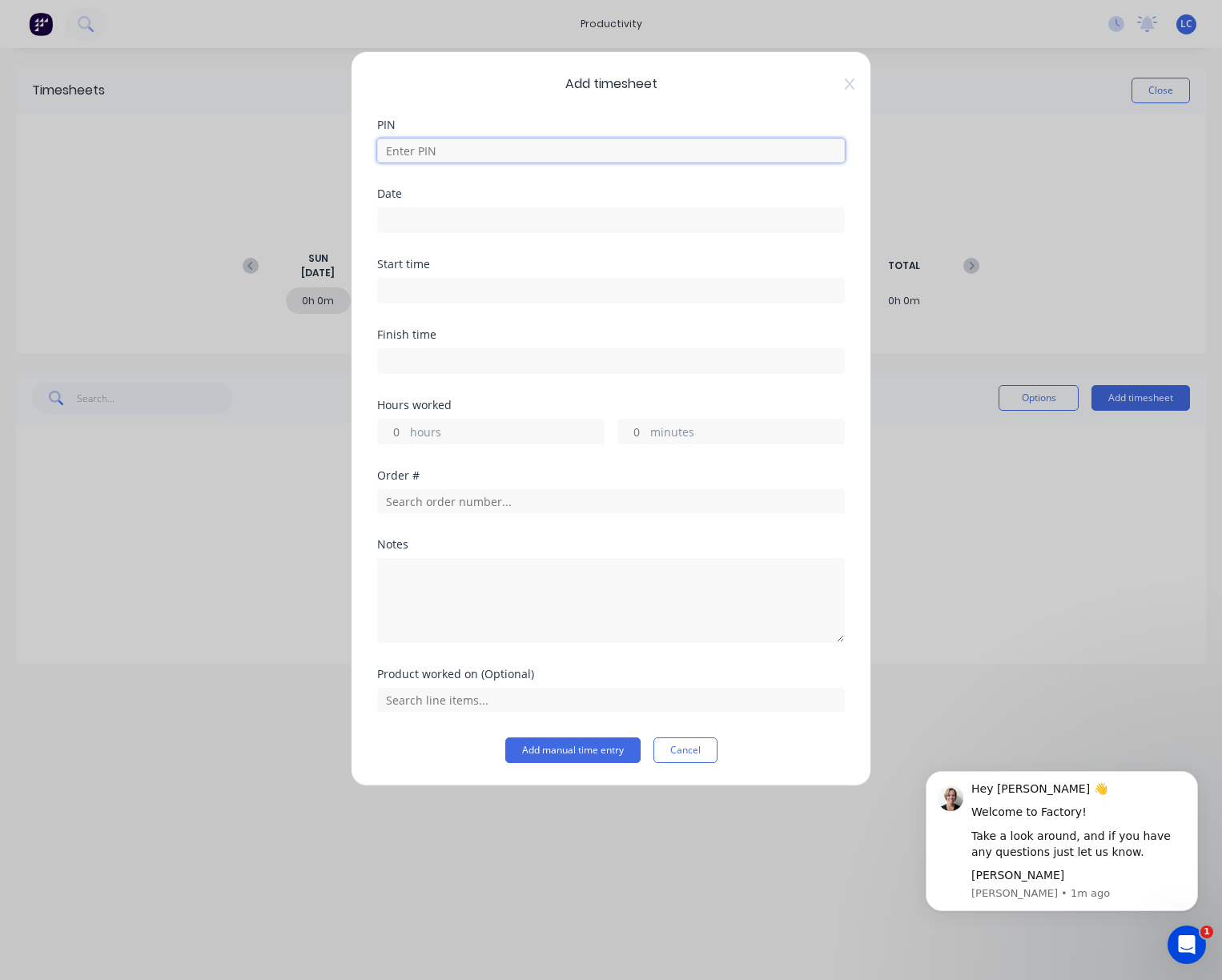
click at [449, 148] on input at bounding box center [611, 150] width 468 height 24
type input "2886"
click at [523, 207] on label at bounding box center [611, 220] width 468 height 26
click at [523, 208] on input at bounding box center [611, 220] width 466 height 24
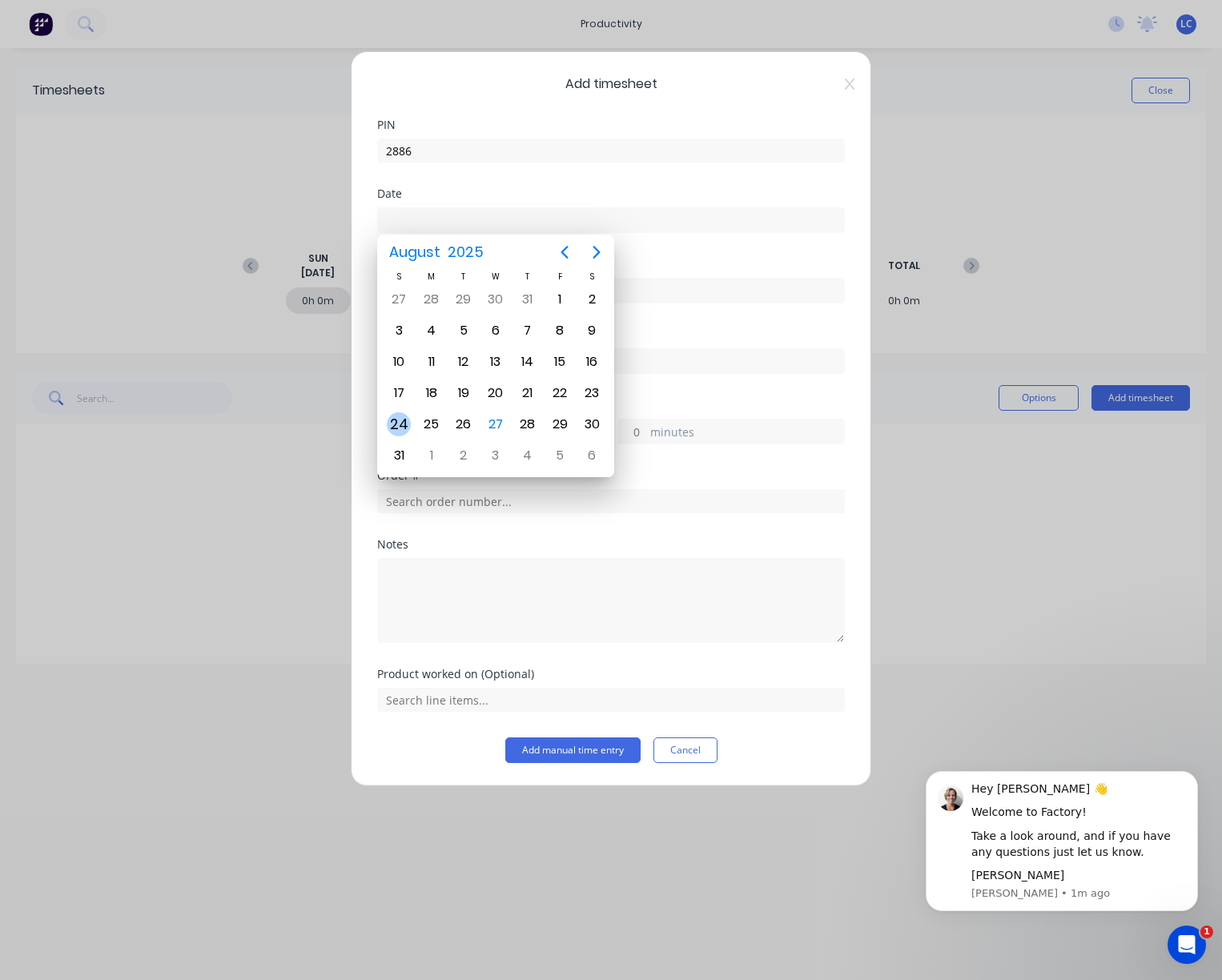
click at [408, 417] on div "24" at bounding box center [399, 425] width 24 height 24
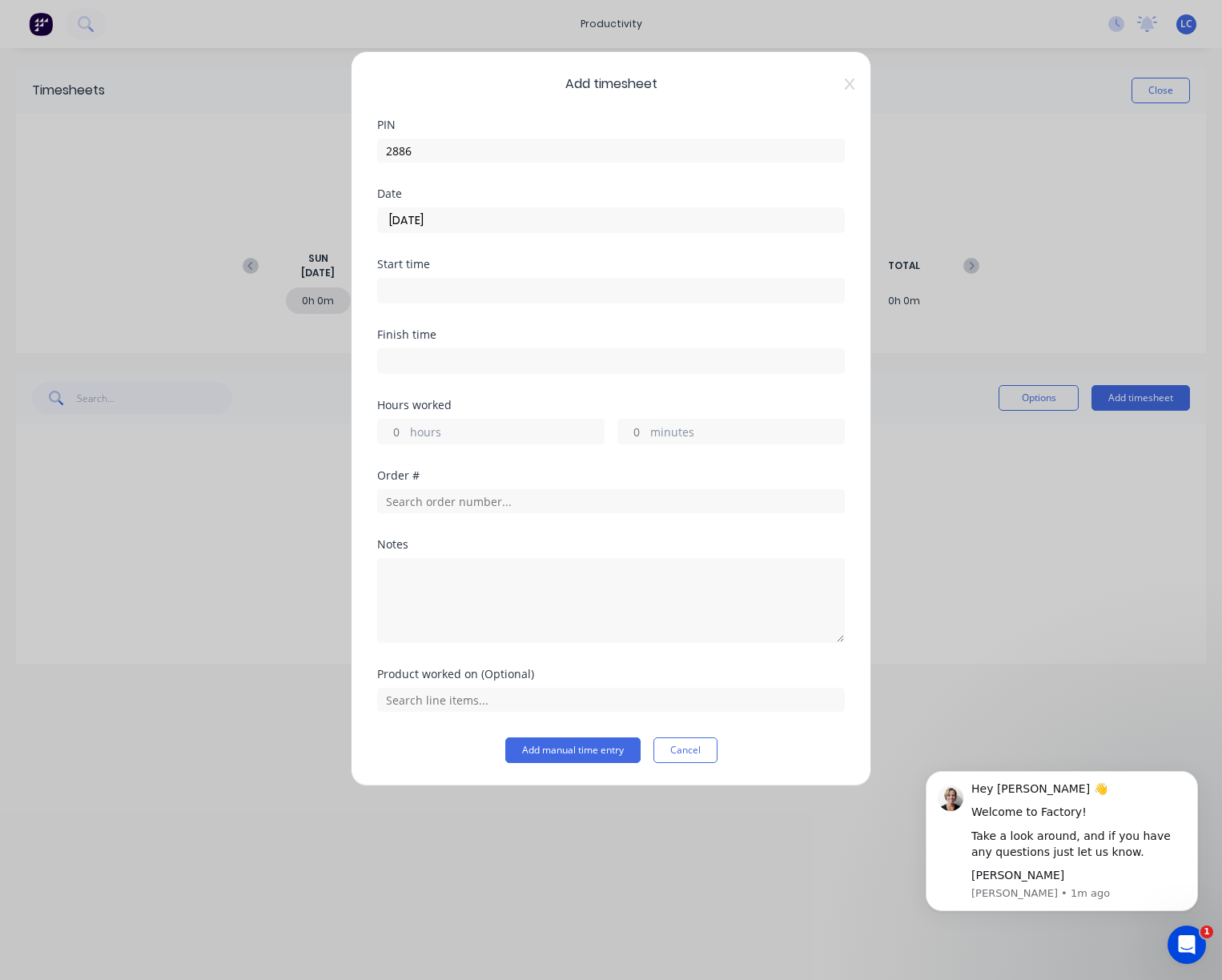
click at [565, 228] on input "[DATE]" at bounding box center [611, 220] width 466 height 24
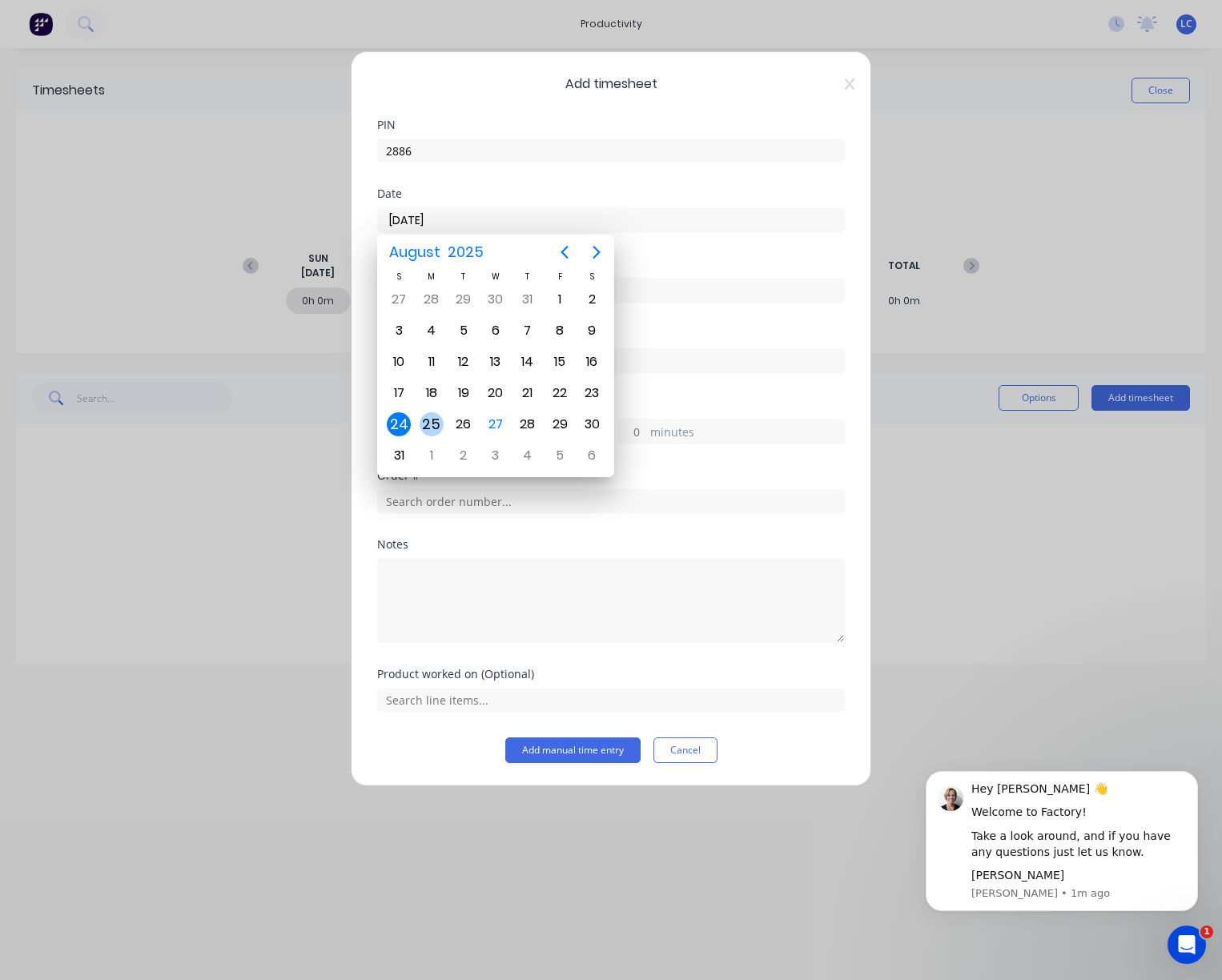
click at [439, 413] on div "25" at bounding box center [432, 425] width 24 height 24
type input "[DATE]"
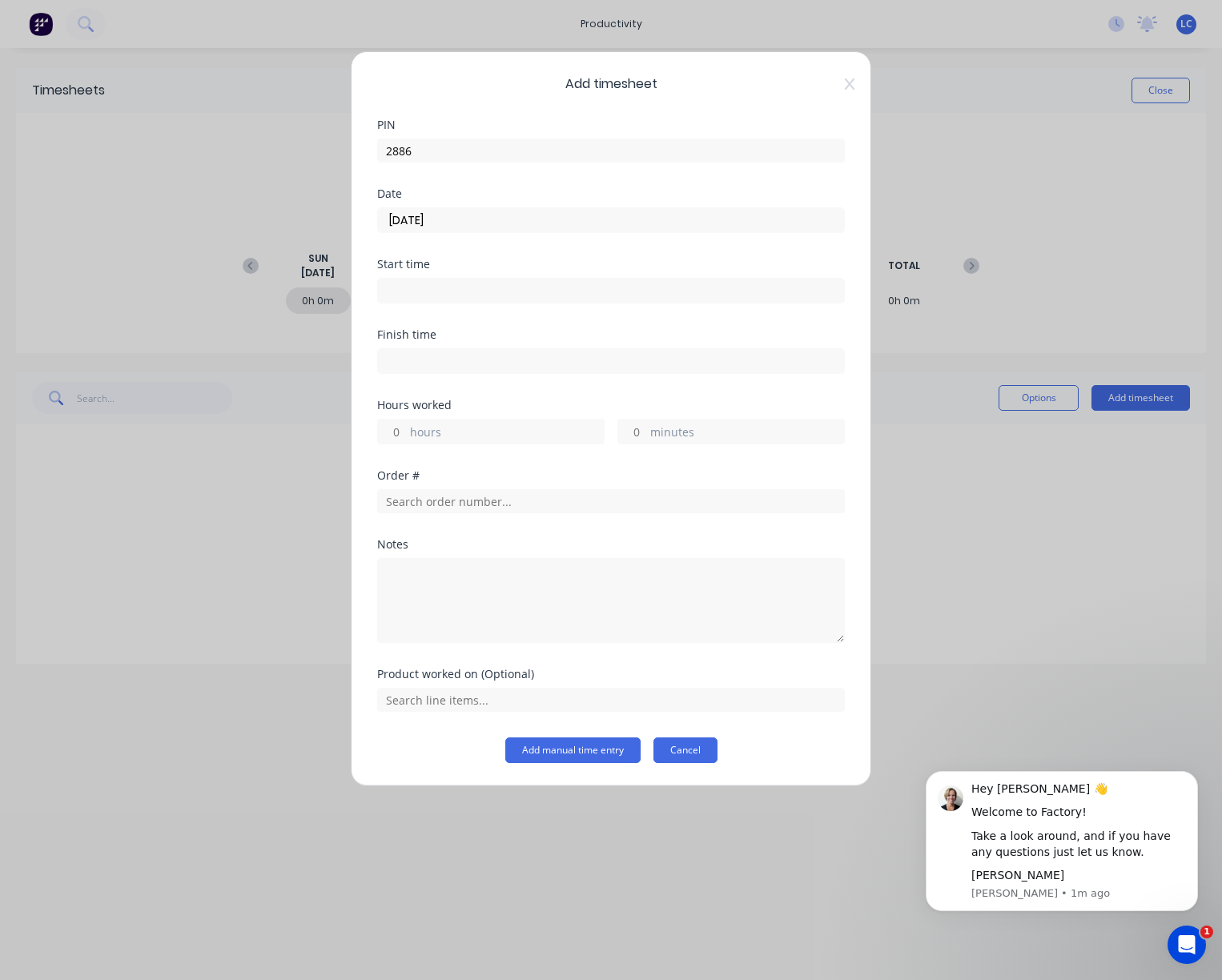
click at [655, 744] on button "Cancel" at bounding box center [685, 751] width 64 height 26
